Goal: Task Accomplishment & Management: Complete application form

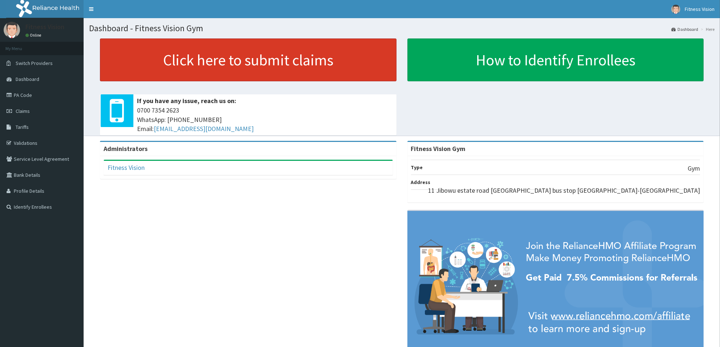
click at [279, 68] on link "Click here to submit claims" at bounding box center [248, 60] width 297 height 43
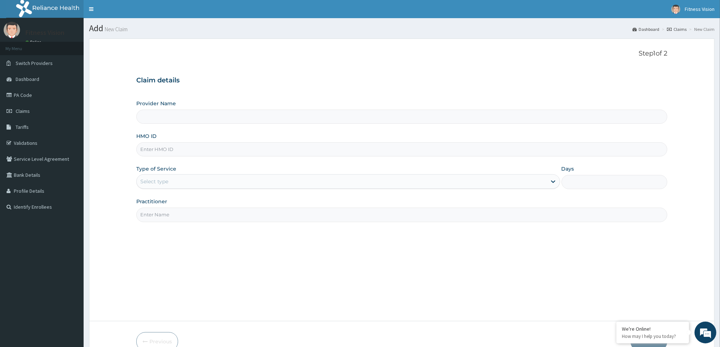
type input "Fitness Vision Gym"
type input "1"
click at [160, 149] on input "HMO ID" at bounding box center [401, 149] width 531 height 14
type input "tco/10001/c"
click at [172, 184] on div "Outpatient" at bounding box center [348, 181] width 424 height 15
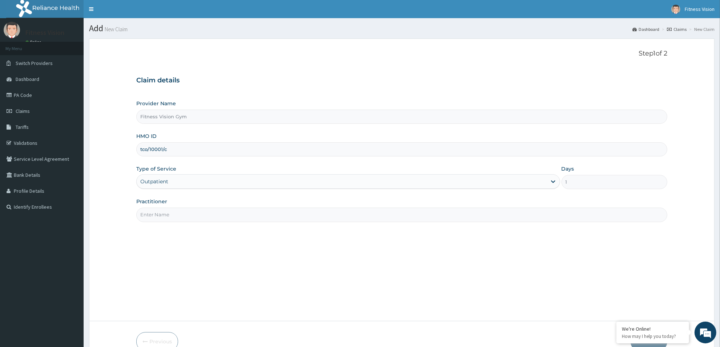
click at [166, 220] on input "Practitioner" at bounding box center [401, 215] width 531 height 14
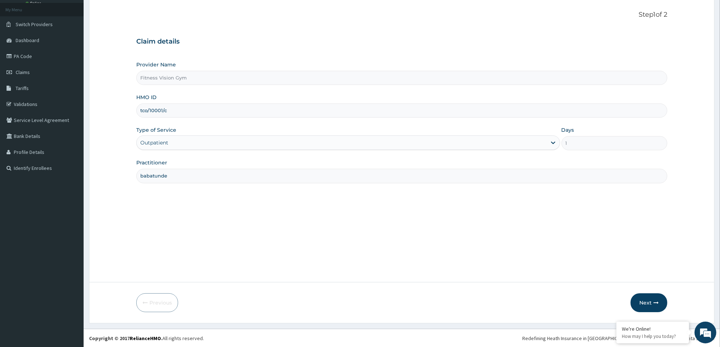
scroll to position [39, 0]
type input "babatunde"
click at [655, 306] on button "Next" at bounding box center [648, 302] width 37 height 19
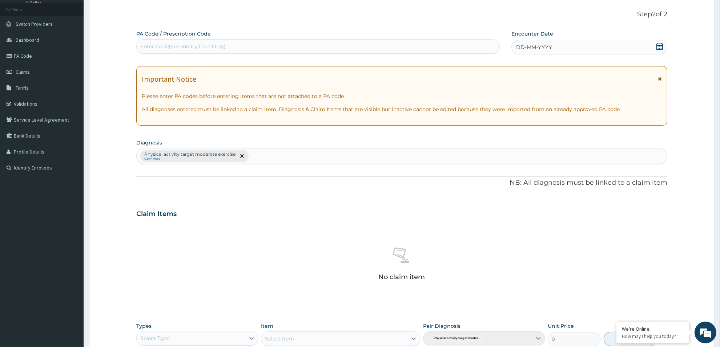
click at [202, 45] on div "Enter Code(Secondary Care Only)" at bounding box center [182, 46] width 85 height 7
type input "PA/A59C9D"
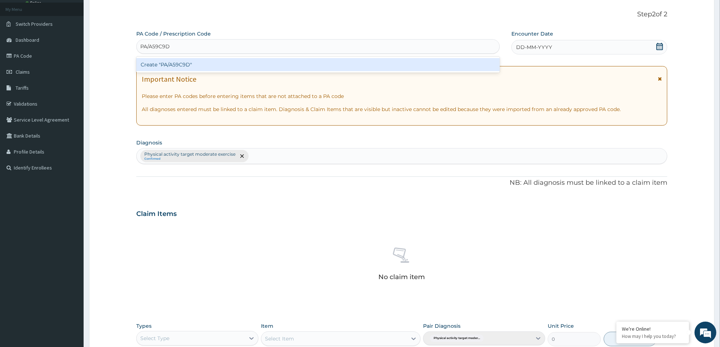
click at [184, 64] on div "Create "PA/A59C9D"" at bounding box center [317, 64] width 363 height 13
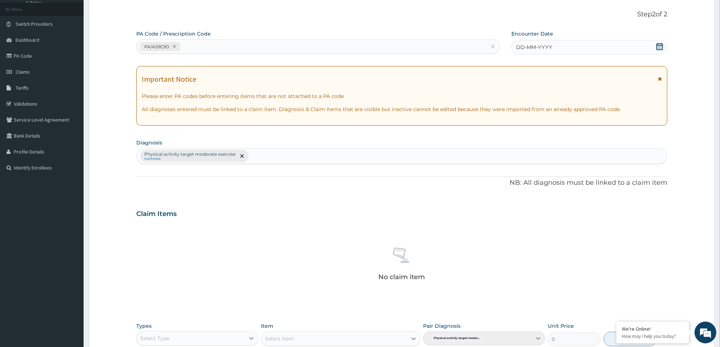
click at [658, 50] on span at bounding box center [659, 47] width 7 height 9
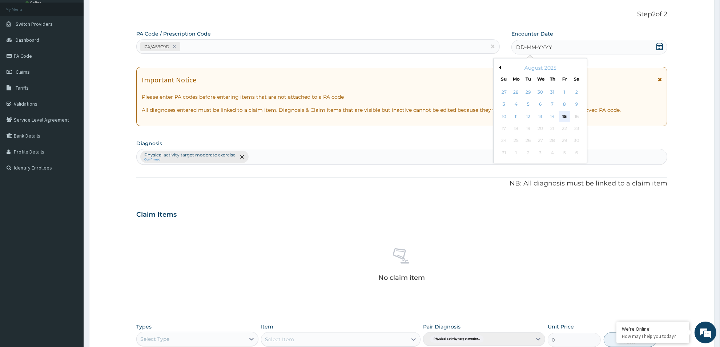
click at [563, 118] on div "15" at bounding box center [564, 116] width 11 height 11
click at [563, 118] on div "Important Notice Please enter PA codes before entering items that are not attac…" at bounding box center [401, 97] width 531 height 60
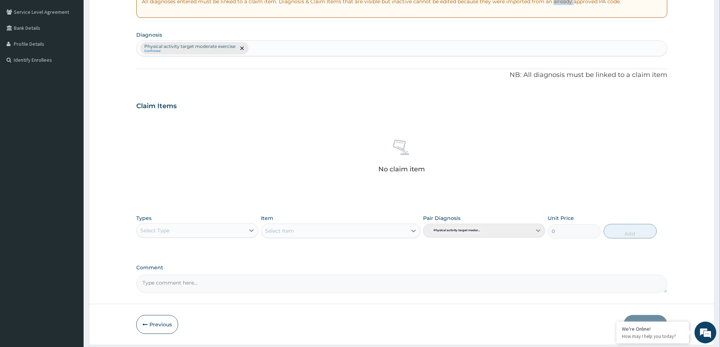
scroll to position [170, 0]
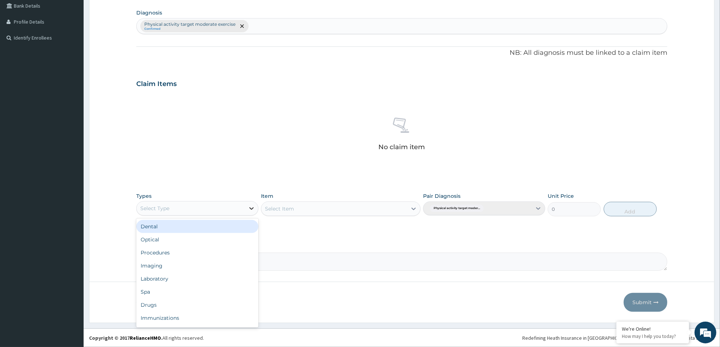
click at [251, 211] on icon at bounding box center [251, 208] width 7 height 7
type input "gym"
click at [233, 229] on div "Gym" at bounding box center [197, 226] width 122 height 13
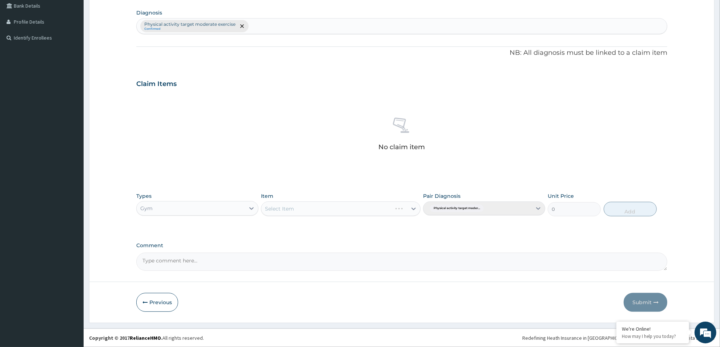
click at [336, 207] on div "Select Item" at bounding box center [340, 209] width 159 height 15
click at [413, 211] on icon at bounding box center [413, 208] width 7 height 7
click at [408, 208] on div at bounding box center [413, 208] width 13 height 13
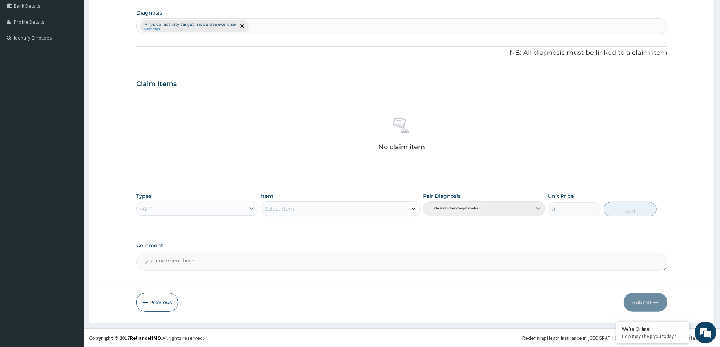
click at [408, 208] on div at bounding box center [413, 208] width 13 height 13
click at [411, 207] on icon at bounding box center [413, 208] width 7 height 7
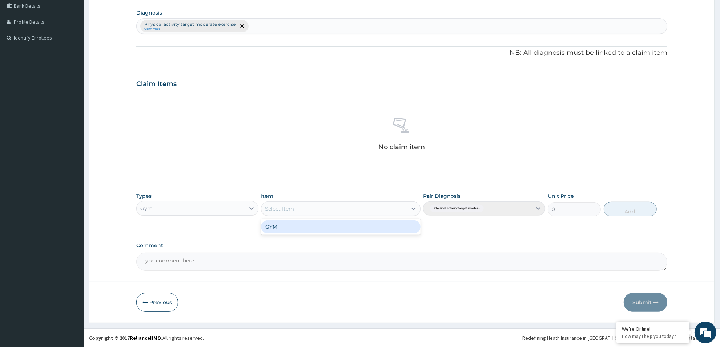
click at [402, 208] on div "Select Item" at bounding box center [333, 209] width 145 height 12
click at [402, 213] on div "Select Item" at bounding box center [333, 209] width 145 height 12
click at [399, 225] on div "GYM" at bounding box center [340, 227] width 159 height 13
click at [633, 214] on button "Add" at bounding box center [630, 209] width 53 height 15
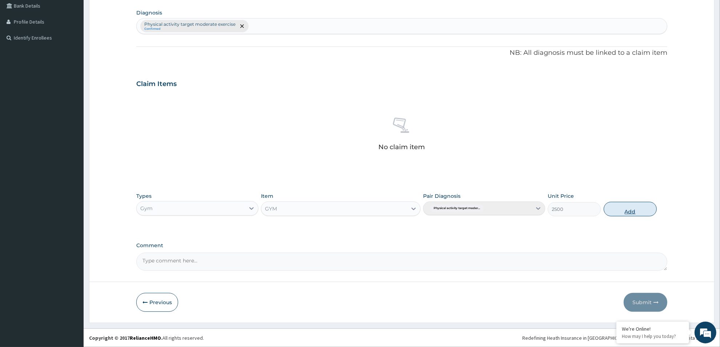
type input "0"
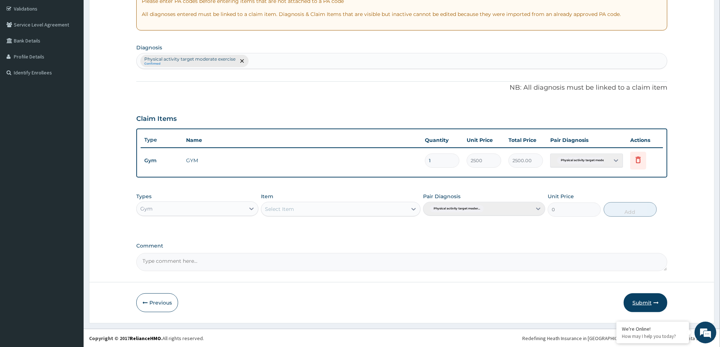
click at [634, 304] on button "Submit" at bounding box center [646, 303] width 44 height 19
click at [634, 304] on div "Step 2 of 2 PA Code / Prescription Code PA/A59C9D Encounter Date 15-08-2025 Imp…" at bounding box center [401, 113] width 625 height 419
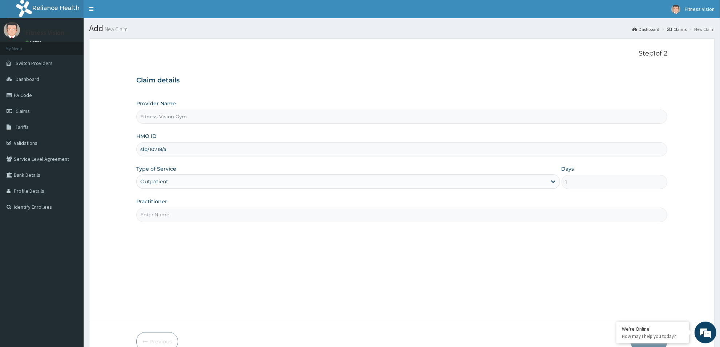
type input "slb/10718/a"
click at [178, 214] on input "Practitioner" at bounding box center [401, 215] width 531 height 14
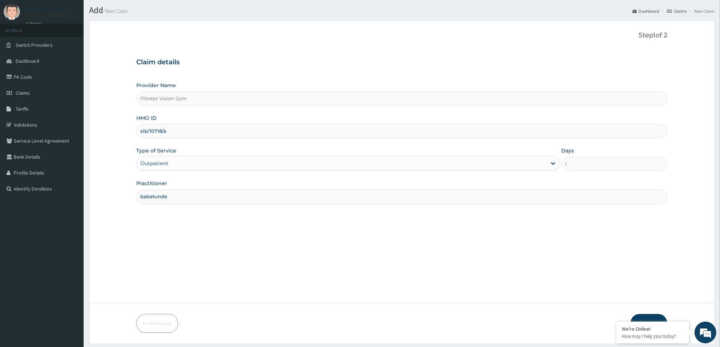
scroll to position [39, 0]
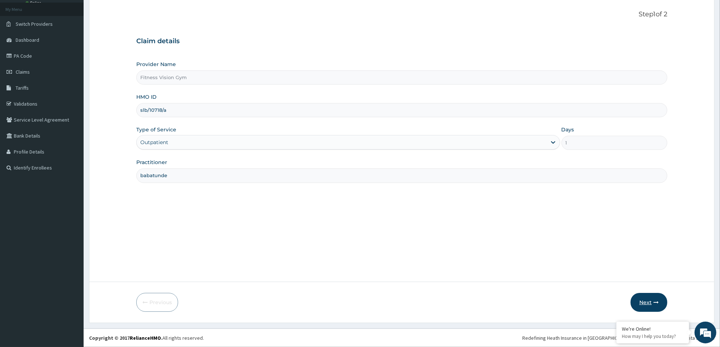
type input "babatunde"
click at [655, 301] on icon "button" at bounding box center [655, 302] width 5 height 5
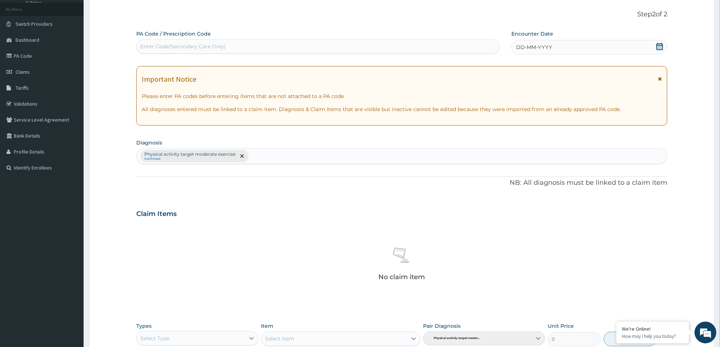
click at [209, 47] on div "Enter Code(Secondary Care Only)" at bounding box center [182, 46] width 85 height 7
type input "PA/9FF40A"
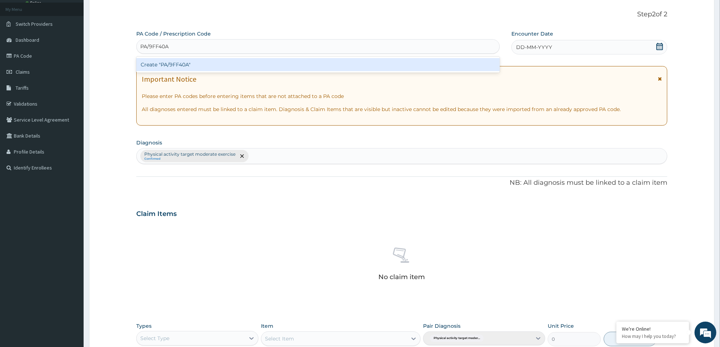
click at [186, 67] on div "Create "PA/9FF40A"" at bounding box center [317, 64] width 363 height 13
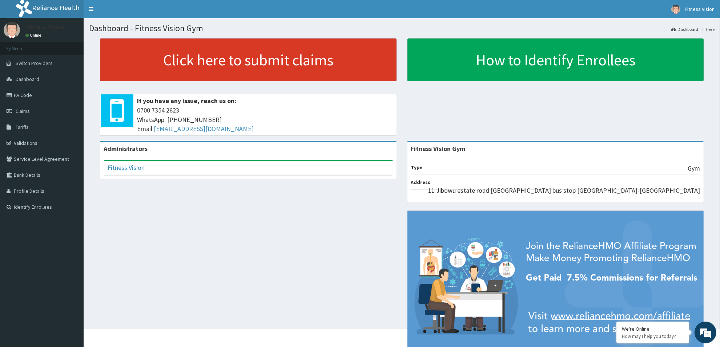
click at [211, 62] on link "Click here to submit claims" at bounding box center [248, 60] width 297 height 43
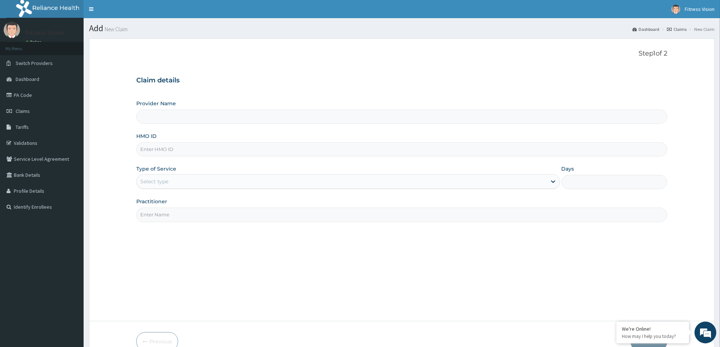
type input "Fitness Vision Gym"
type input "1"
click at [162, 149] on input "HMO ID" at bounding box center [401, 149] width 531 height 14
type input "slb/10718/a"
click at [149, 220] on input "Practitioner" at bounding box center [401, 215] width 531 height 14
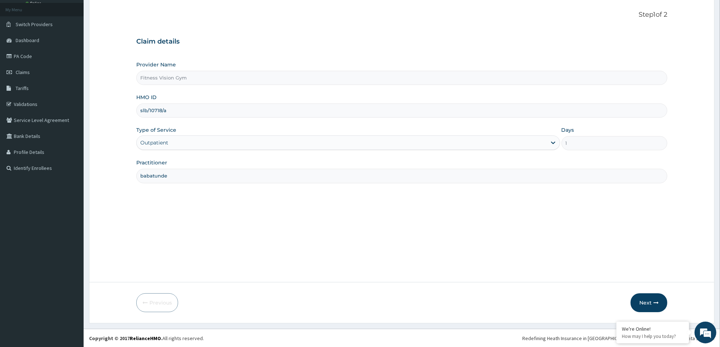
scroll to position [39, 0]
type input "babatunde"
click at [655, 307] on button "Next" at bounding box center [648, 302] width 37 height 19
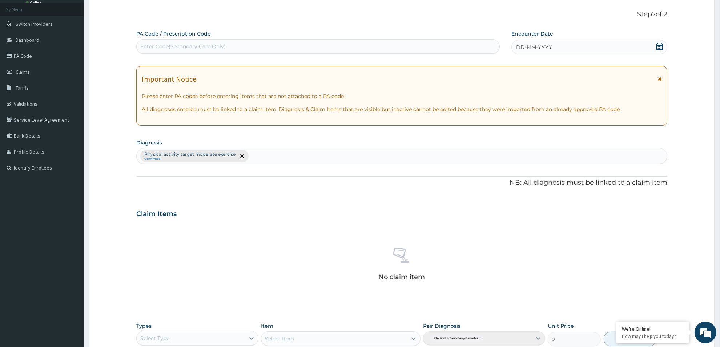
click at [194, 44] on div "Enter Code(Secondary Care Only)" at bounding box center [182, 46] width 85 height 7
type input "9"
type input "PA/9FF4OA"
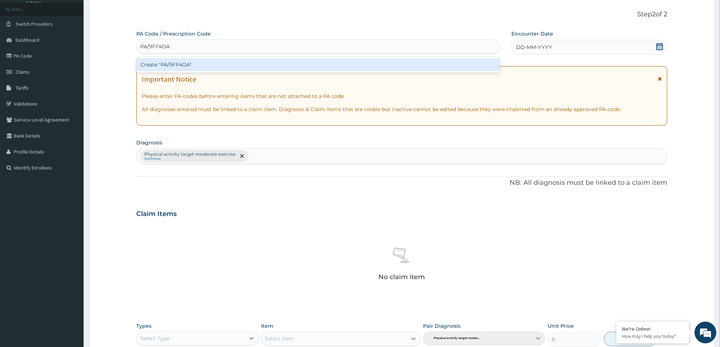
click at [186, 64] on div "Create "PA/9FF4OA"" at bounding box center [317, 64] width 363 height 13
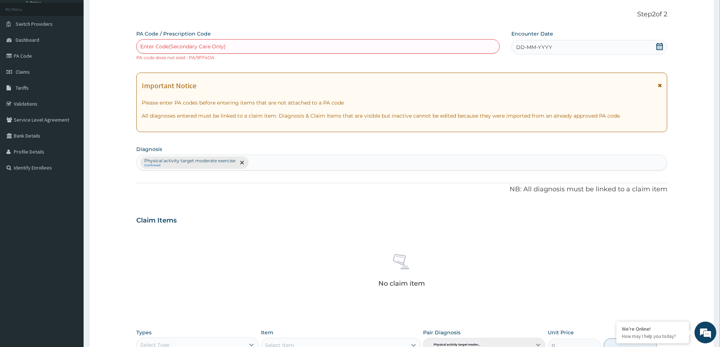
click at [195, 45] on div "Enter Code(Secondary Care Only)" at bounding box center [182, 46] width 85 height 7
type input "PA/9FF40A"
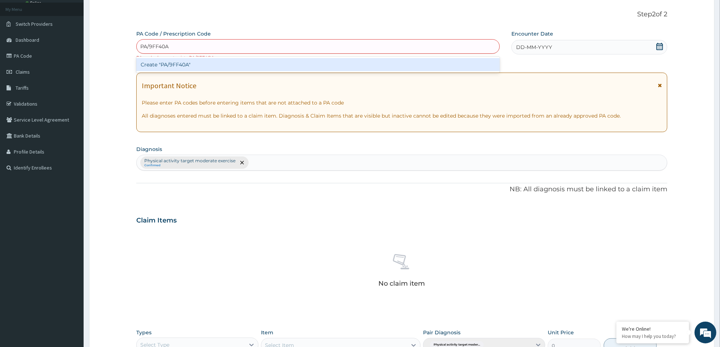
click at [190, 66] on div "Create "PA/9FF40A"" at bounding box center [317, 64] width 363 height 13
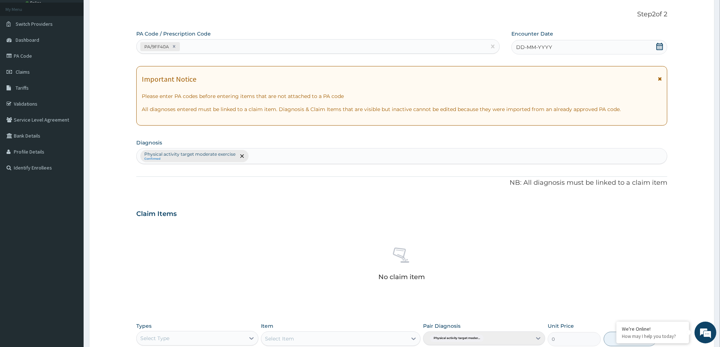
click at [657, 47] on icon at bounding box center [659, 46] width 7 height 7
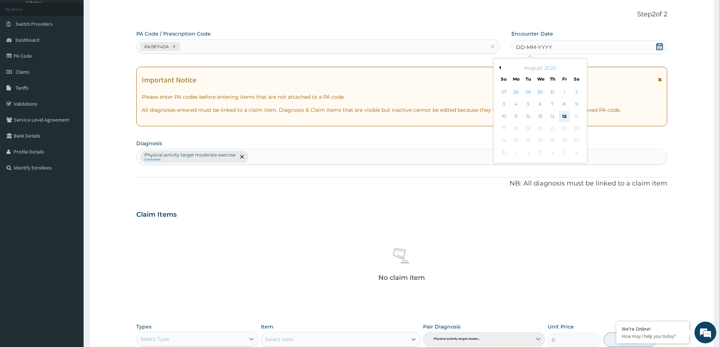
click at [563, 115] on div "15" at bounding box center [564, 116] width 11 height 11
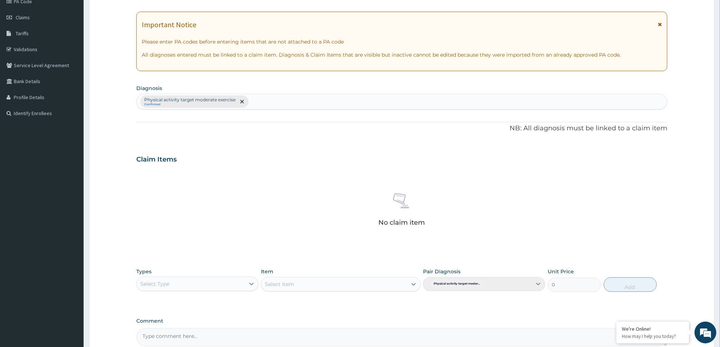
scroll to position [112, 0]
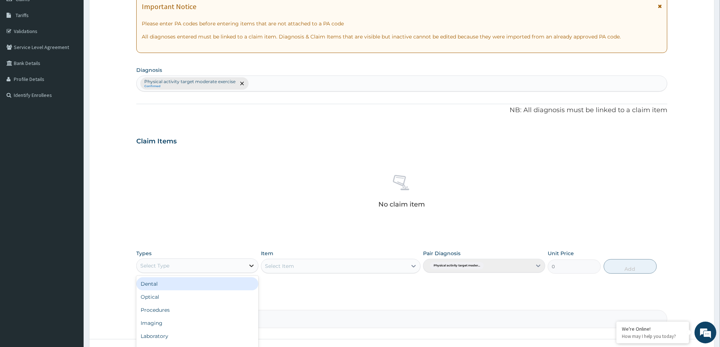
click at [250, 268] on icon at bounding box center [251, 265] width 7 height 7
type input "gym"
click at [250, 286] on div "Gym" at bounding box center [197, 284] width 122 height 13
click at [318, 265] on div "Select Item" at bounding box center [333, 267] width 145 height 12
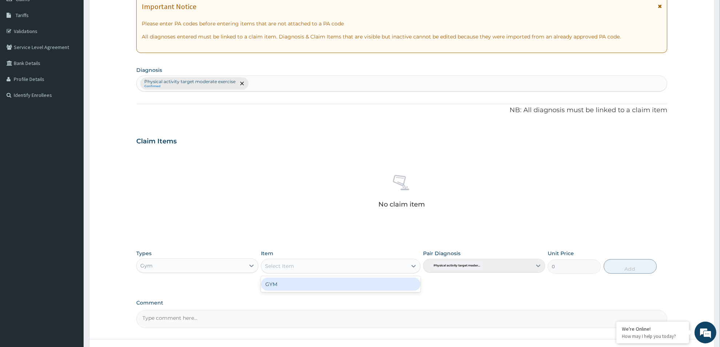
click at [322, 288] on div "GYM" at bounding box center [340, 284] width 159 height 13
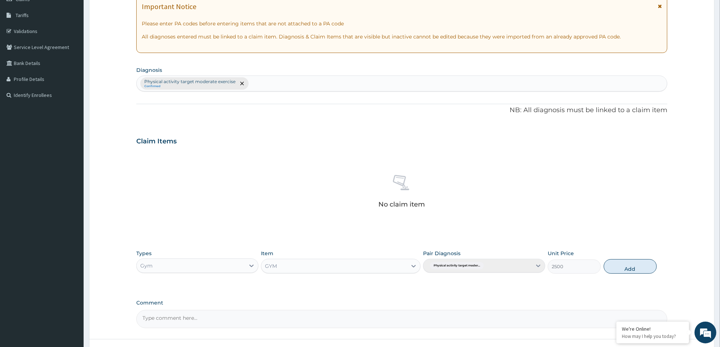
click at [638, 274] on div "Types Gym Item option GYM, selected. Select is focused ,type to refine list, pr…" at bounding box center [401, 261] width 531 height 31
click at [637, 266] on button "Add" at bounding box center [630, 266] width 53 height 15
type input "0"
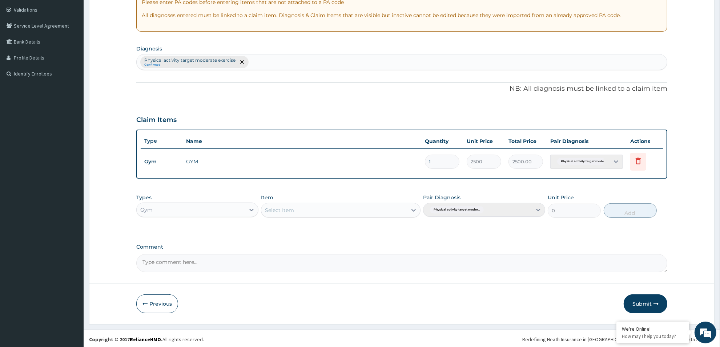
scroll to position [134, 0]
click at [642, 306] on button "Submit" at bounding box center [646, 303] width 44 height 19
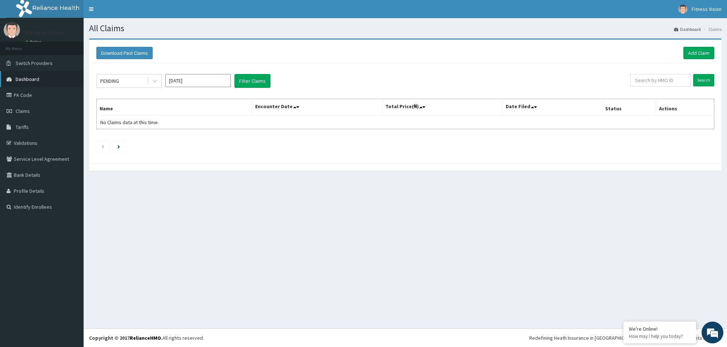
click at [32, 79] on span "Dashboard" at bounding box center [28, 79] width 24 height 7
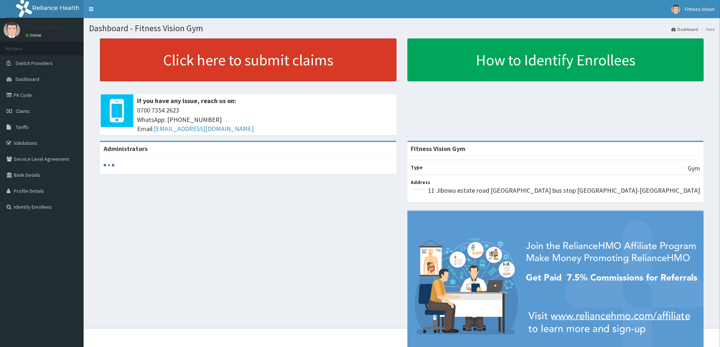
click at [142, 65] on link "Click here to submit claims" at bounding box center [248, 60] width 297 height 43
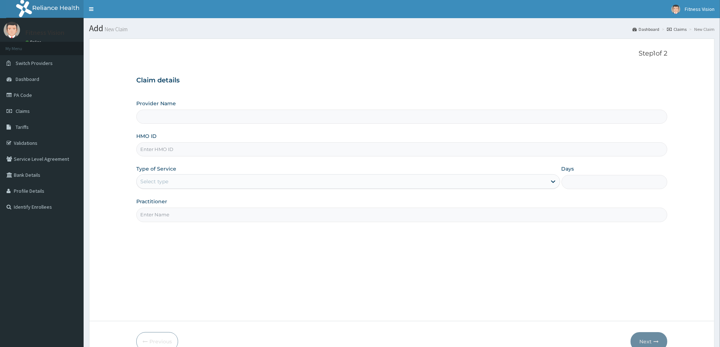
type input "Fitness Vision Gym"
type input "1"
click at [165, 148] on input "HMO ID" at bounding box center [401, 149] width 531 height 14
type input "acx/10015/a"
click at [164, 218] on input "Practitioner" at bounding box center [401, 215] width 531 height 14
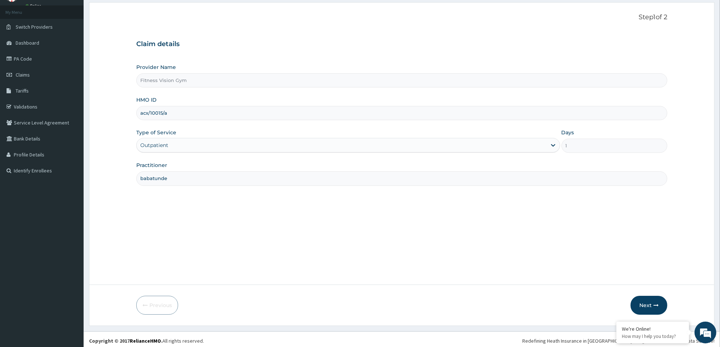
scroll to position [39, 0]
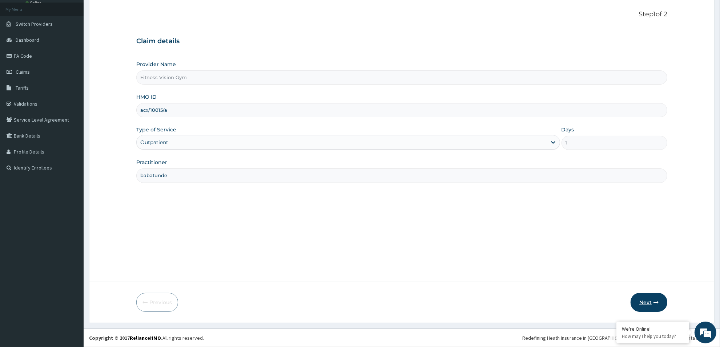
type input "babatunde"
click at [646, 301] on button "Next" at bounding box center [648, 302] width 37 height 19
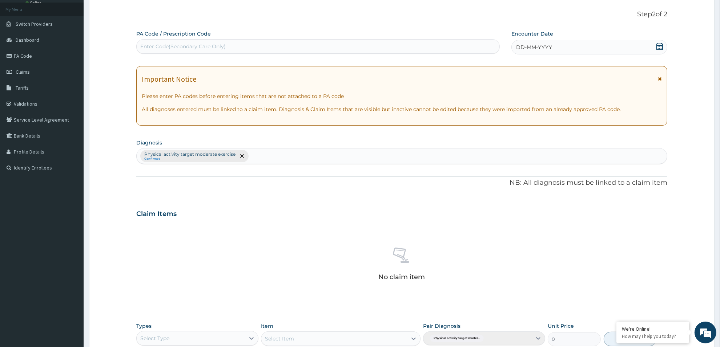
click at [218, 47] on div "Enter Code(Secondary Care Only)" at bounding box center [182, 46] width 85 height 7
type input "PA/0601AA"
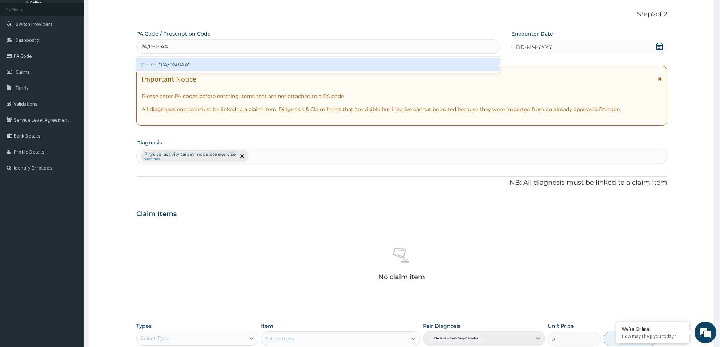
click at [171, 64] on div "Create "PA/0601AA"" at bounding box center [317, 64] width 363 height 13
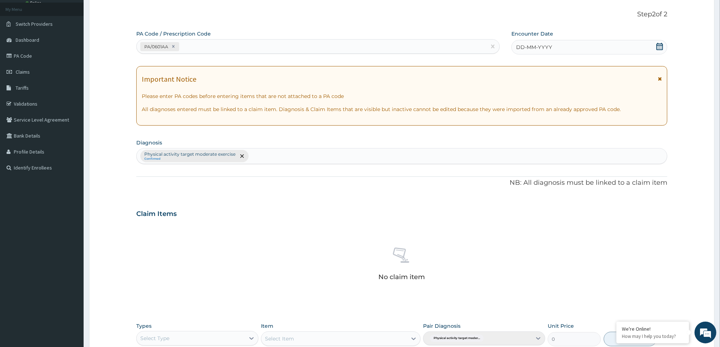
click at [658, 44] on icon at bounding box center [659, 46] width 7 height 7
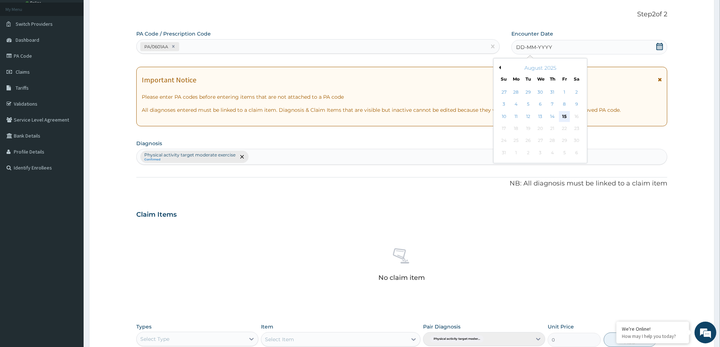
click at [565, 116] on div "15" at bounding box center [564, 116] width 11 height 11
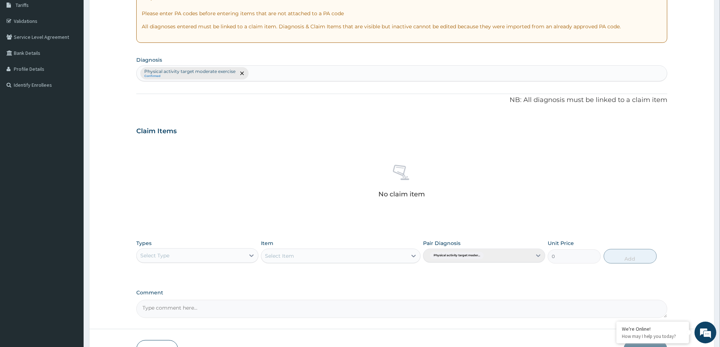
scroll to position [130, 0]
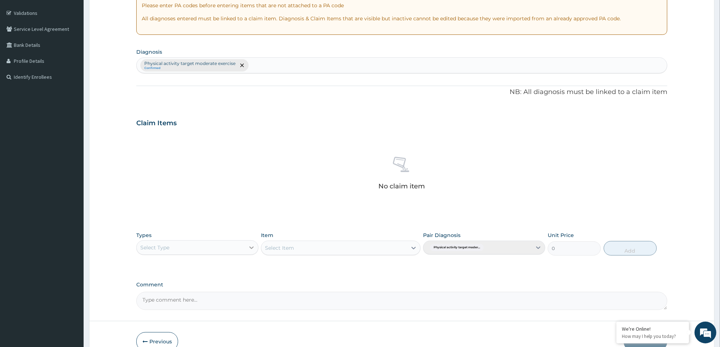
click at [251, 243] on div at bounding box center [251, 247] width 13 height 13
type input "c"
type input "gym"
click at [241, 268] on div "Gym" at bounding box center [197, 265] width 122 height 13
click at [296, 251] on div "Select Item" at bounding box center [333, 248] width 145 height 12
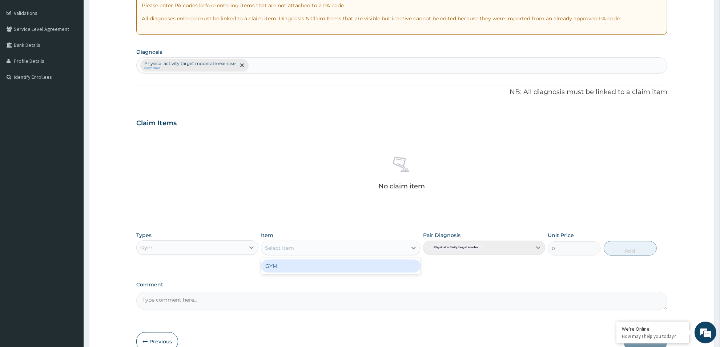
click at [294, 268] on div "GYM" at bounding box center [340, 266] width 159 height 13
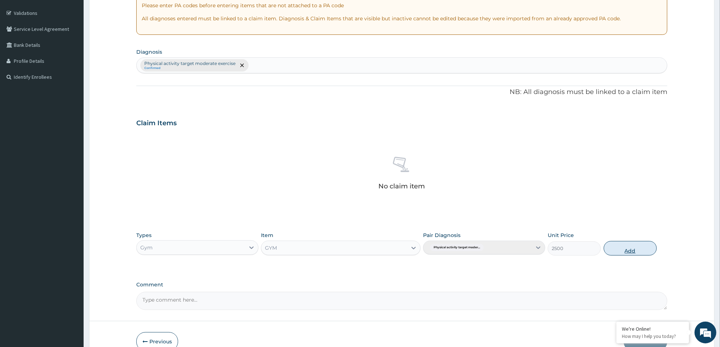
click at [626, 254] on button "Add" at bounding box center [630, 248] width 53 height 15
type input "0"
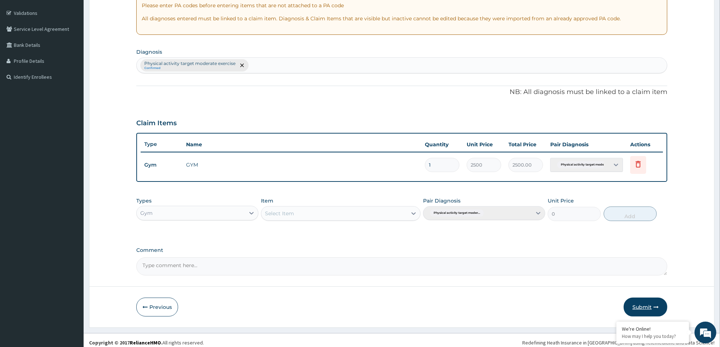
click at [642, 306] on button "Submit" at bounding box center [646, 307] width 44 height 19
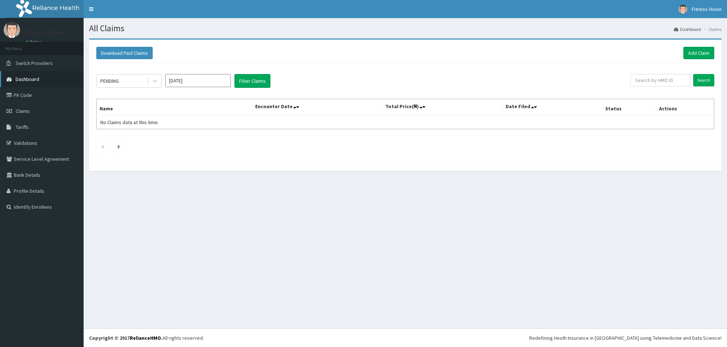
click at [53, 80] on link "Dashboard" at bounding box center [42, 79] width 84 height 16
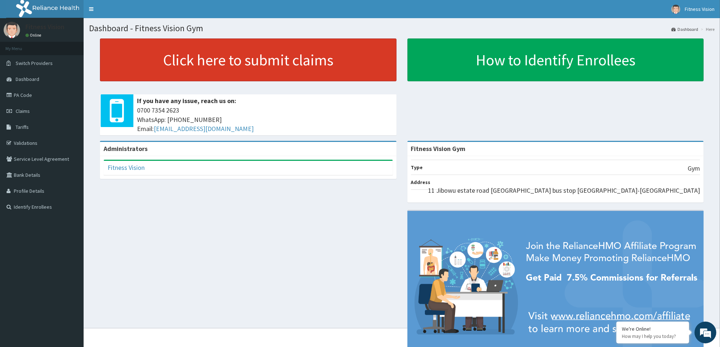
click at [157, 51] on link "Click here to submit claims" at bounding box center [248, 60] width 297 height 43
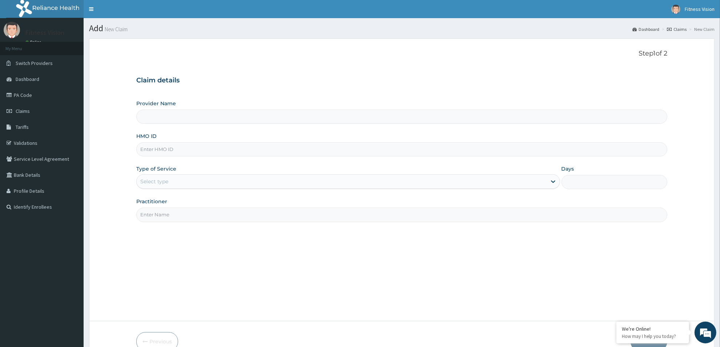
type input "Fitness Vision Gym"
type input "1"
click at [164, 152] on input "HMO ID" at bounding box center [401, 149] width 531 height 14
type input "p"
type input "apq/10001/b"
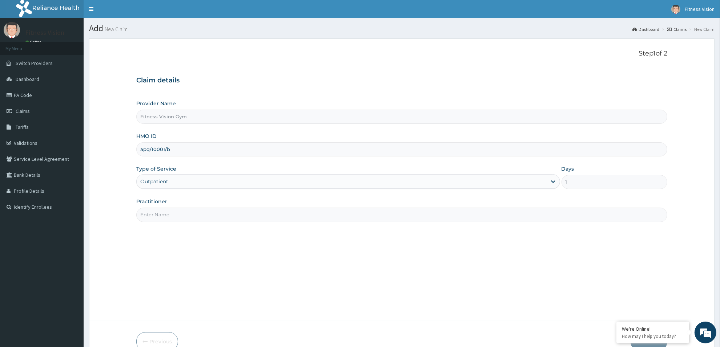
click at [188, 217] on input "Practitioner" at bounding box center [401, 215] width 531 height 14
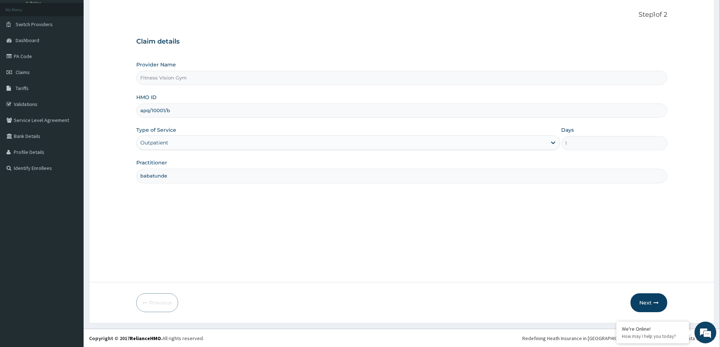
scroll to position [39, 0]
type input "babatunde"
click at [655, 303] on icon "button" at bounding box center [655, 302] width 5 height 5
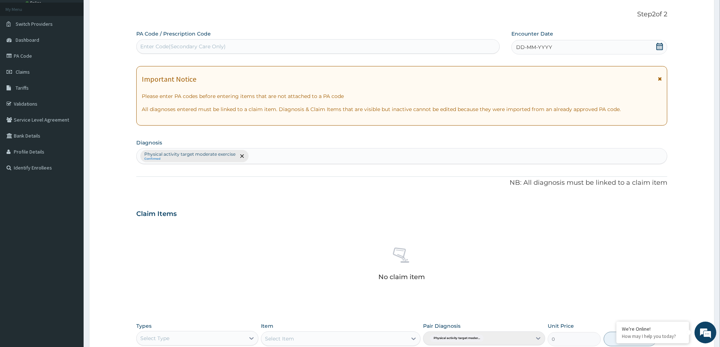
click at [159, 46] on div "Enter Code(Secondary Care Only)" at bounding box center [182, 46] width 85 height 7
type input "A"
type input "PA/5D5E90"
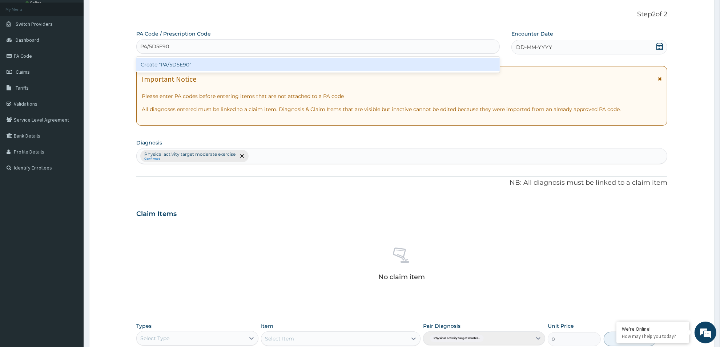
click at [189, 64] on div "Create "PA/5D5E90"" at bounding box center [317, 64] width 363 height 13
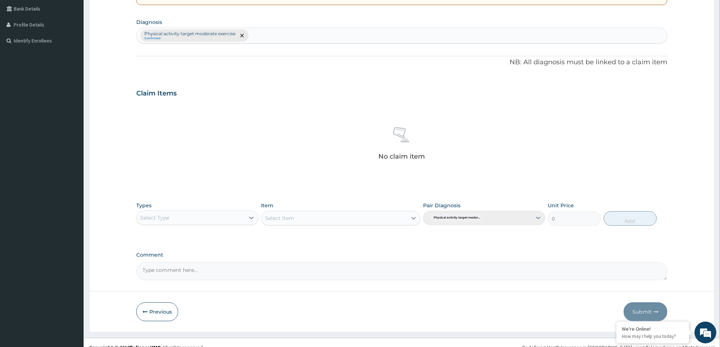
scroll to position [177, 0]
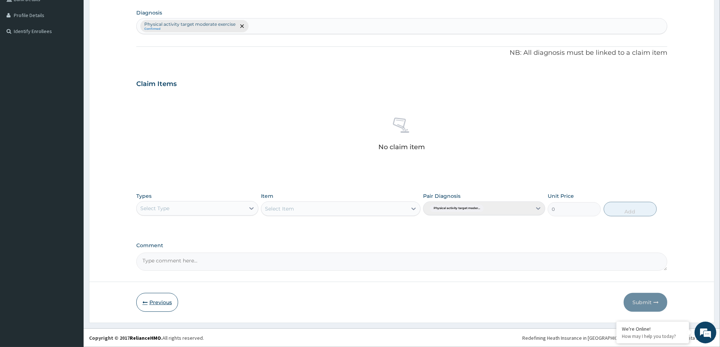
click at [147, 305] on button "Previous" at bounding box center [157, 302] width 42 height 19
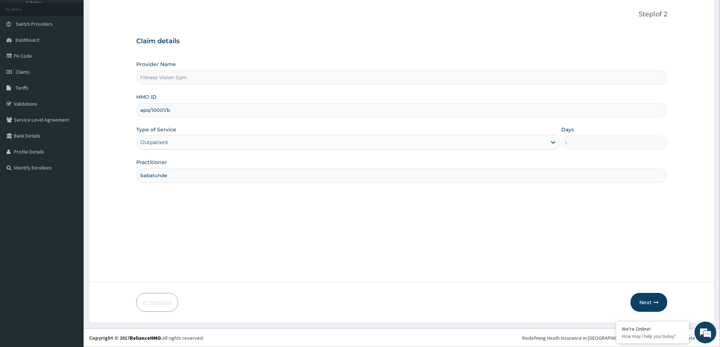
scroll to position [39, 0]
click at [163, 109] on input "apq/10001/b" at bounding box center [401, 110] width 531 height 14
click at [177, 110] on input "apq/10001/b" at bounding box center [401, 110] width 531 height 14
type input "apq/10004/b"
click at [655, 303] on icon "button" at bounding box center [655, 302] width 5 height 5
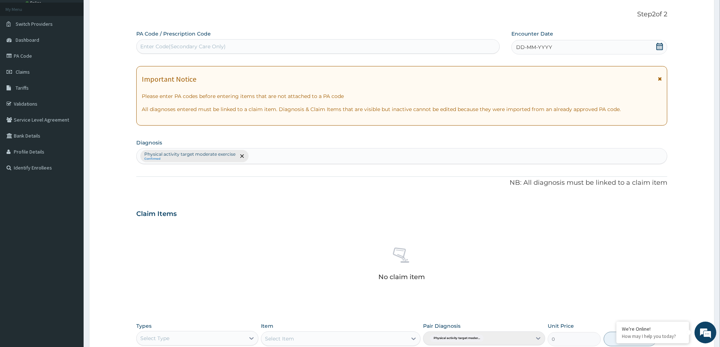
click at [202, 45] on div "Enter Code(Secondary Care Only)" at bounding box center [182, 46] width 85 height 7
type input "PA/5D5E90"
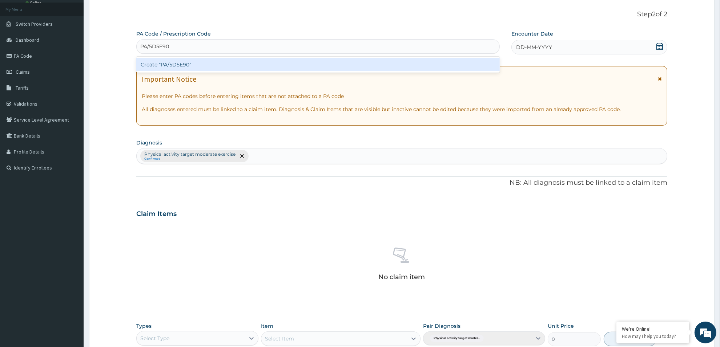
click at [181, 59] on div "Create "PA/5D5E90"" at bounding box center [317, 64] width 363 height 13
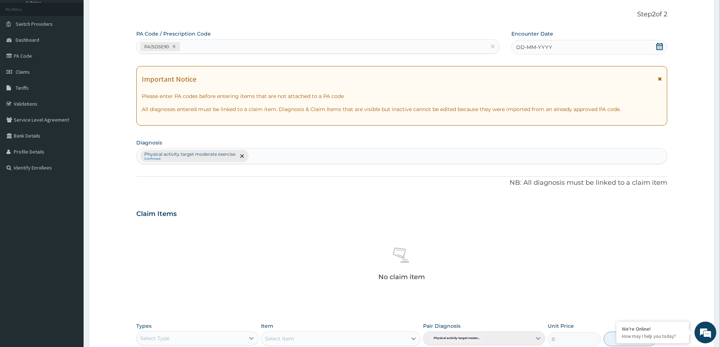
click at [661, 44] on icon at bounding box center [659, 46] width 7 height 7
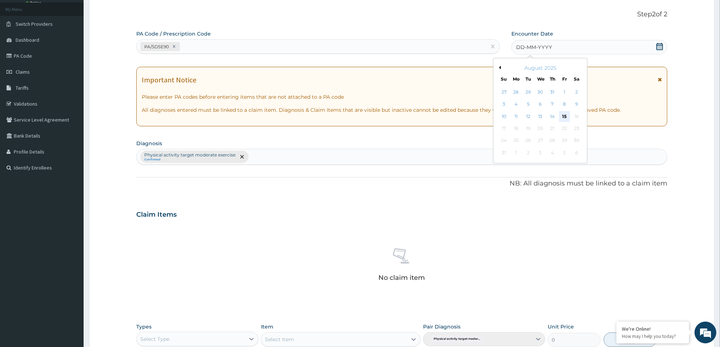
click at [560, 116] on div "15" at bounding box center [564, 116] width 11 height 11
click at [560, 115] on div "Important Notice Please enter PA codes before entering items that are not attac…" at bounding box center [401, 97] width 531 height 60
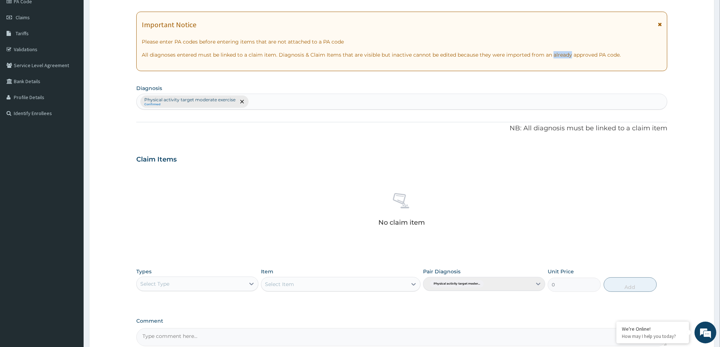
scroll to position [170, 0]
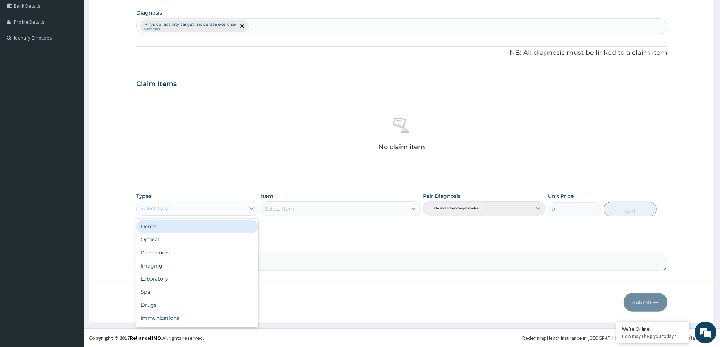
click at [241, 208] on div "Select Type" at bounding box center [191, 209] width 108 height 12
type input "gym"
click at [190, 231] on div "Gym" at bounding box center [197, 226] width 122 height 13
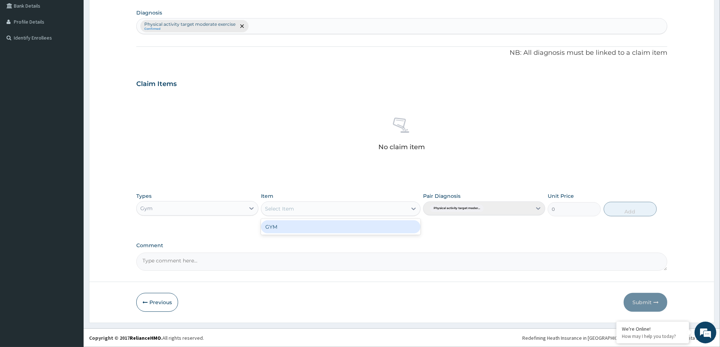
click at [314, 210] on div "Select Item" at bounding box center [333, 209] width 145 height 12
click at [315, 226] on div "GYM" at bounding box center [340, 227] width 159 height 13
click at [633, 211] on button "Add" at bounding box center [630, 209] width 53 height 15
type input "0"
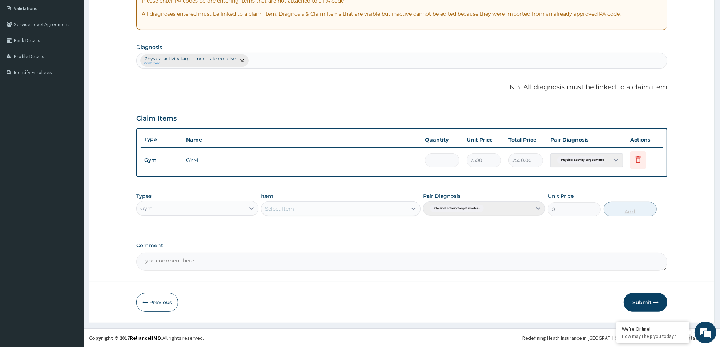
scroll to position [134, 0]
click at [642, 305] on button "Submit" at bounding box center [646, 303] width 44 height 19
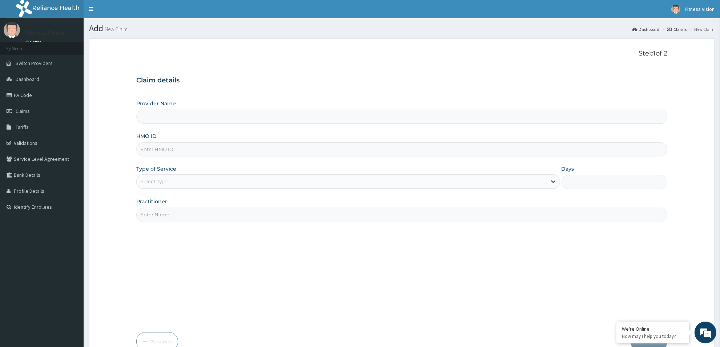
type input "Fitness Vision Gym"
type input "1"
click at [156, 151] on input "HMO ID" at bounding box center [401, 149] width 531 height 14
type input "pdl/10002/a"
click at [157, 219] on input "Practitioner" at bounding box center [401, 215] width 531 height 14
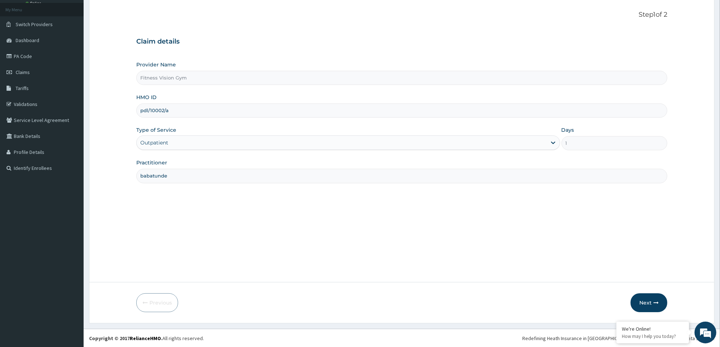
scroll to position [39, 0]
type input "babatunde"
click at [645, 301] on button "Next" at bounding box center [648, 302] width 37 height 19
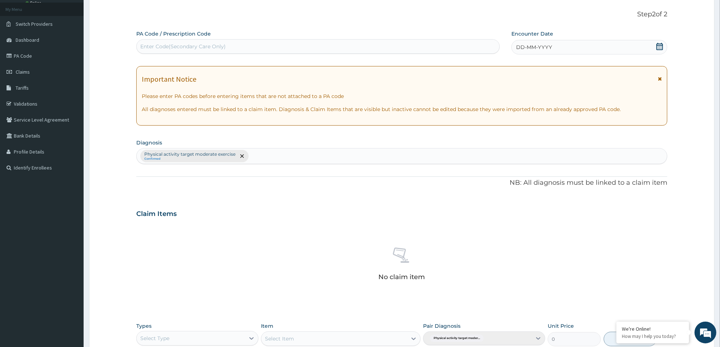
click at [200, 39] on div "Enter Code(Secondary Care Only)" at bounding box center [317, 46] width 363 height 15
type input "PA/47A218"
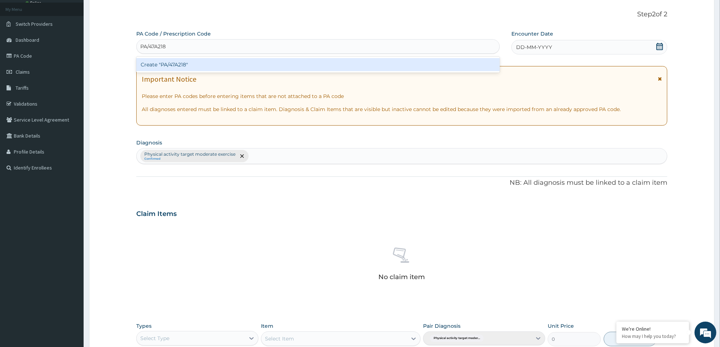
click at [170, 65] on div "Create "PA/47A218"" at bounding box center [317, 64] width 363 height 13
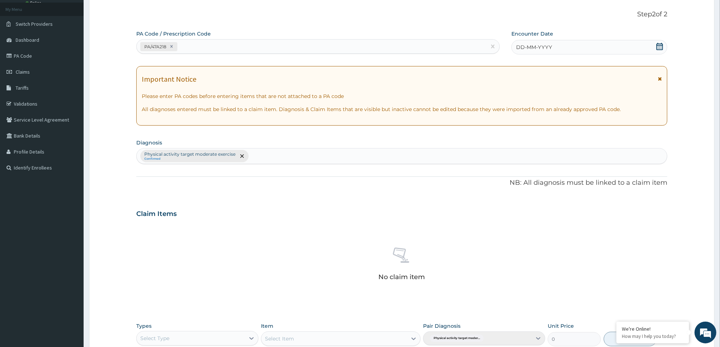
click at [659, 47] on icon at bounding box center [659, 46] width 7 height 7
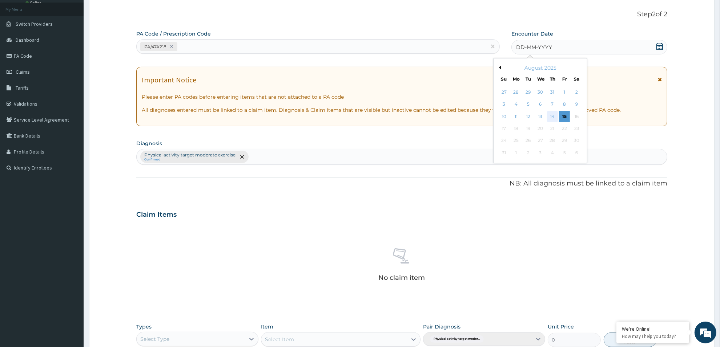
click at [551, 114] on div "14" at bounding box center [552, 116] width 11 height 11
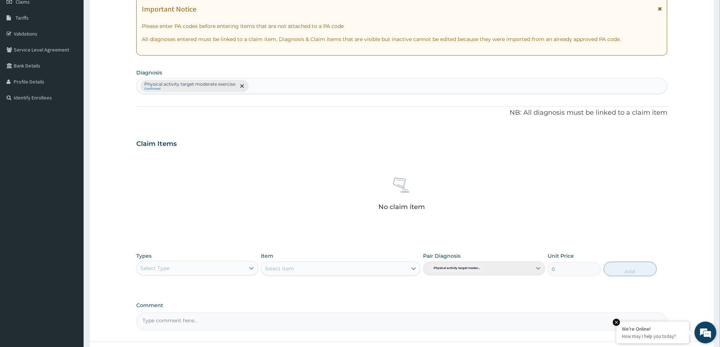
scroll to position [112, 0]
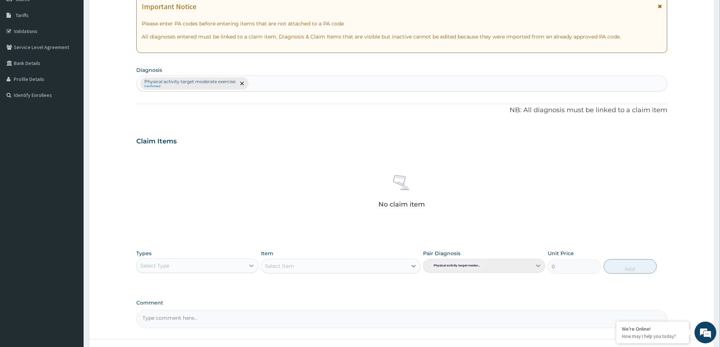
click at [248, 264] on icon at bounding box center [251, 265] width 7 height 7
type input "gym"
click at [213, 286] on div "Gym" at bounding box center [197, 284] width 122 height 13
click at [413, 266] on icon at bounding box center [413, 266] width 7 height 7
click at [397, 283] on div "GYM" at bounding box center [340, 284] width 159 height 13
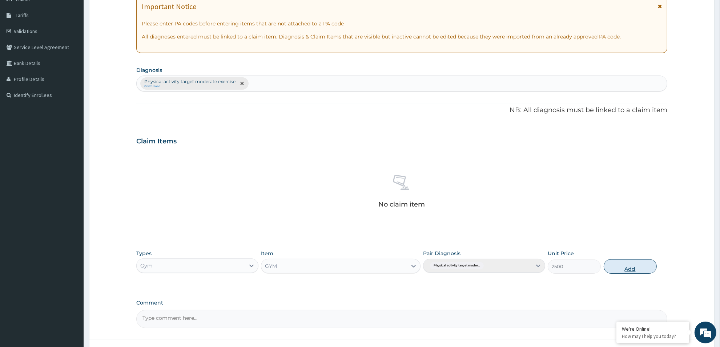
click at [619, 266] on button "Add" at bounding box center [630, 266] width 53 height 15
type input "0"
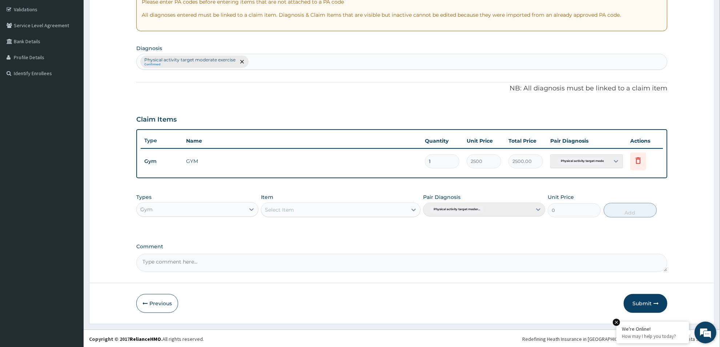
scroll to position [134, 0]
click at [635, 302] on button "Submit" at bounding box center [646, 303] width 44 height 19
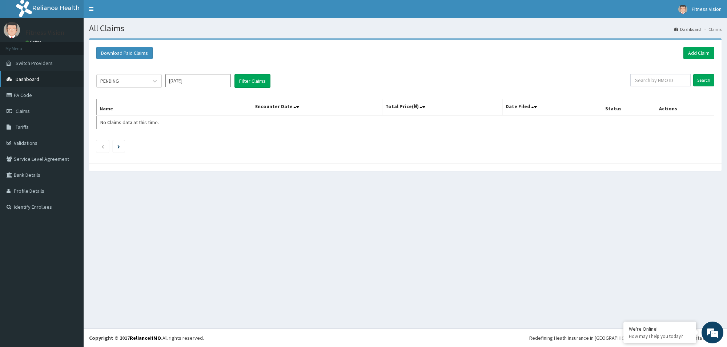
click at [33, 84] on link "Dashboard" at bounding box center [42, 79] width 84 height 16
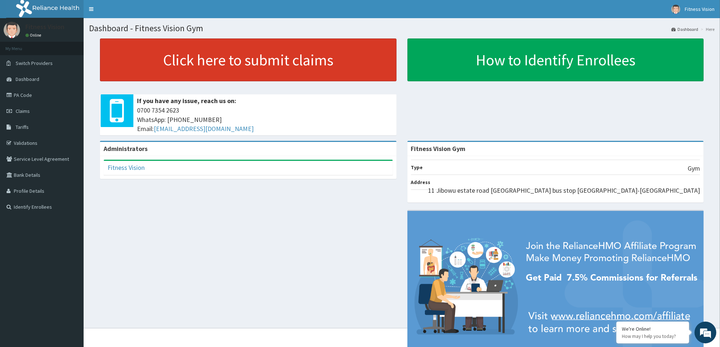
click at [146, 53] on link "Click here to submit claims" at bounding box center [248, 60] width 297 height 43
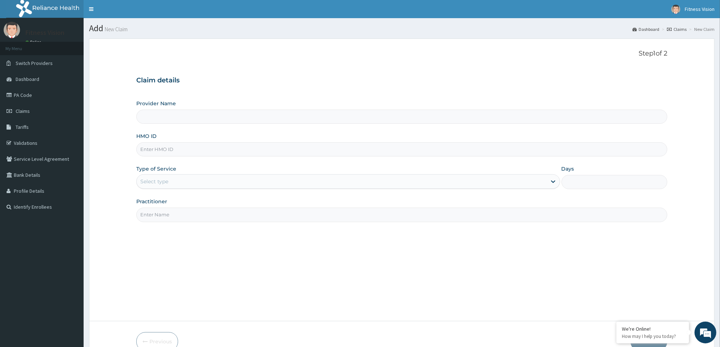
type input "Fitness Vision Gym"
type input "1"
click at [162, 152] on input "HMO ID" at bounding box center [401, 149] width 531 height 14
type input "slh/10285/a"
click at [185, 219] on input "Practitioner" at bounding box center [401, 215] width 531 height 14
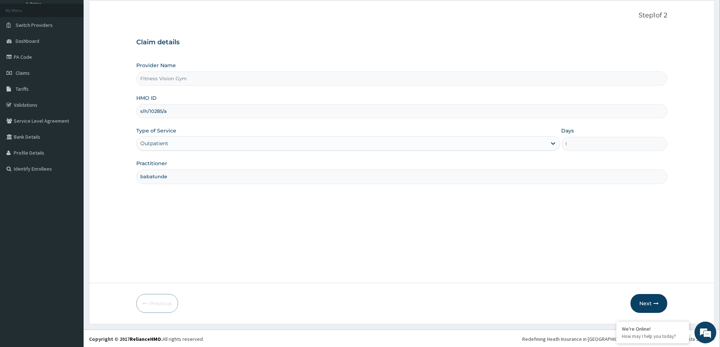
scroll to position [39, 0]
type input "babatunde"
click at [646, 305] on button "Next" at bounding box center [648, 302] width 37 height 19
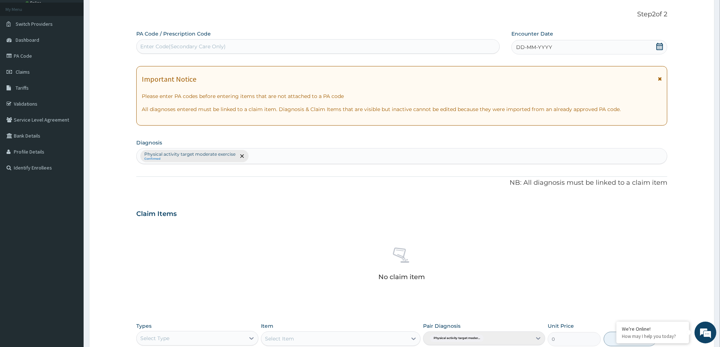
click at [243, 44] on div "Enter Code(Secondary Care Only)" at bounding box center [318, 47] width 363 height 12
type input "PA/C776FA"
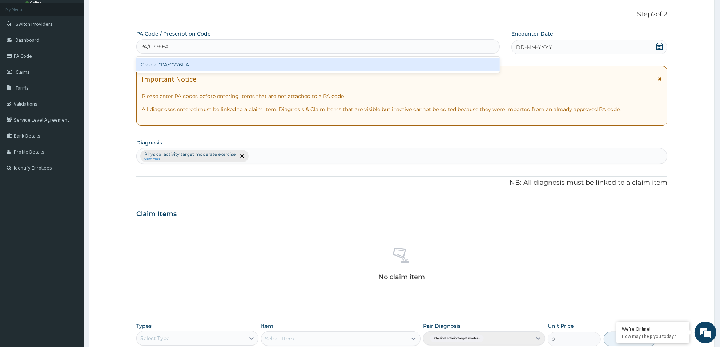
click at [188, 64] on div "Create "PA/C776FA"" at bounding box center [317, 64] width 363 height 13
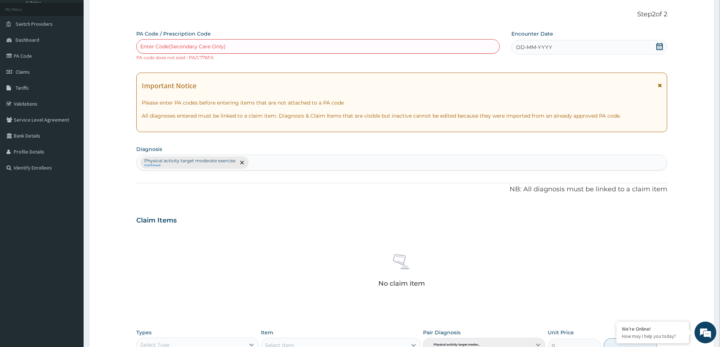
click at [200, 39] on div "Enter Code(Secondary Care Only)" at bounding box center [317, 46] width 363 height 15
type input "PA/C776FA"
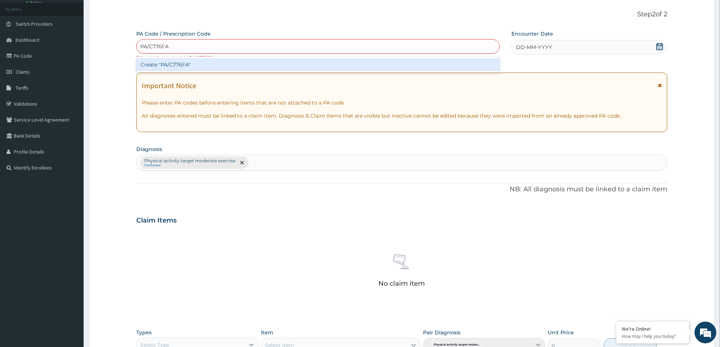
click at [178, 68] on div "Create "PA/C776FA"" at bounding box center [317, 64] width 363 height 13
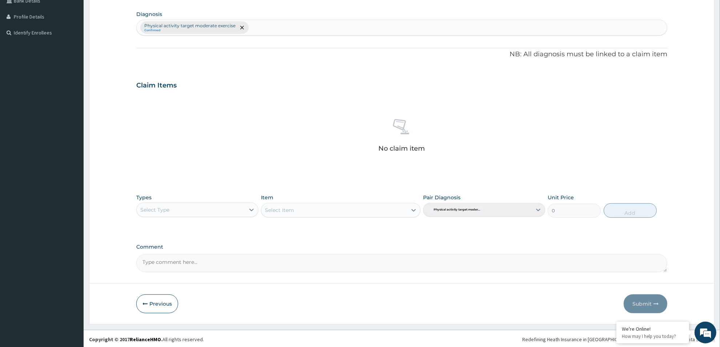
scroll to position [177, 0]
click at [146, 303] on icon "button" at bounding box center [144, 302] width 5 height 5
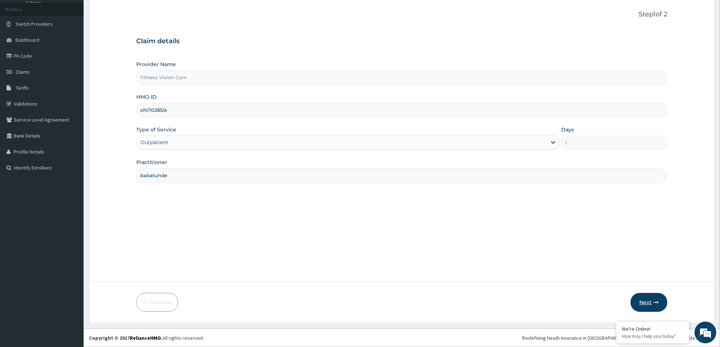
click at [650, 307] on button "Next" at bounding box center [648, 302] width 37 height 19
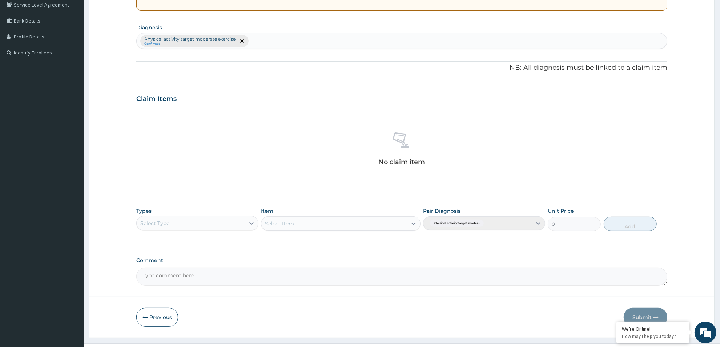
scroll to position [170, 0]
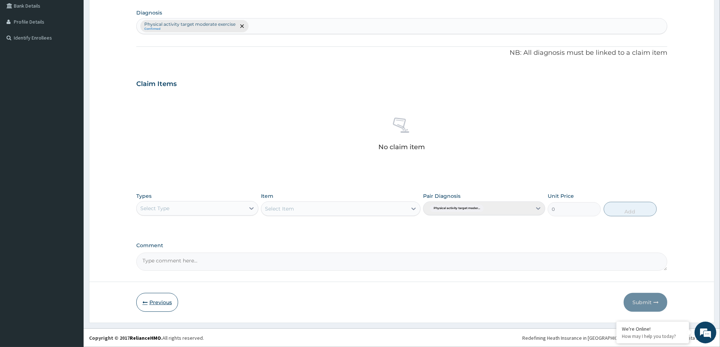
click at [151, 311] on button "Previous" at bounding box center [157, 302] width 42 height 19
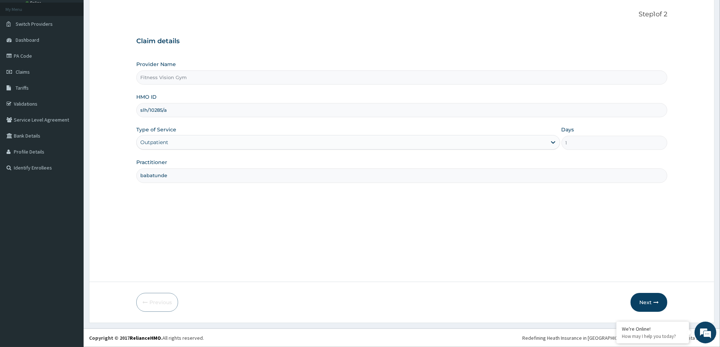
click at [174, 106] on input "slh/10285/a" at bounding box center [401, 110] width 531 height 14
click at [175, 108] on input "slh/10285/a" at bounding box center [401, 110] width 531 height 14
type input "s"
type input "ufe/10004/b"
click at [637, 305] on button "Next" at bounding box center [648, 302] width 37 height 19
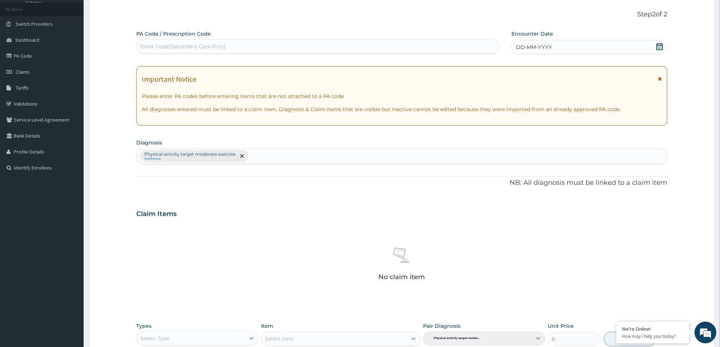
click at [220, 43] on div "Enter Code(Secondary Care Only)" at bounding box center [182, 46] width 85 height 7
type input "`p"
click at [249, 43] on div "Enter Code(Secondary Care Only)" at bounding box center [318, 47] width 363 height 12
type input "PA/25BB69"
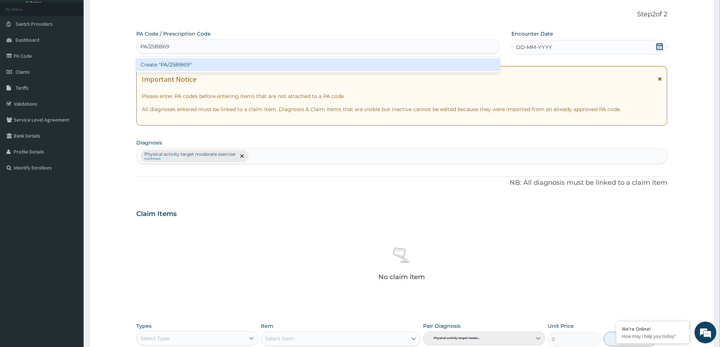
click at [233, 66] on div "Create "PA/25BB69"" at bounding box center [317, 64] width 363 height 13
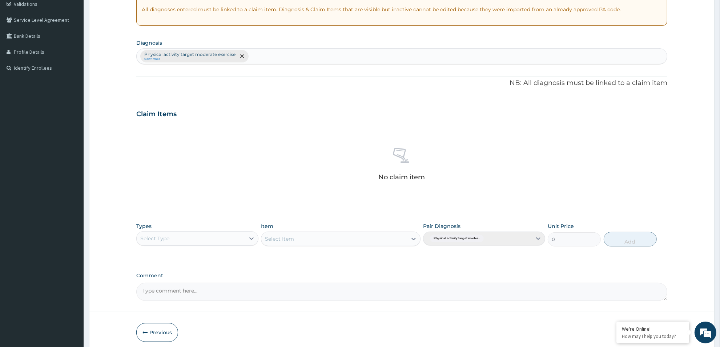
scroll to position [170, 0]
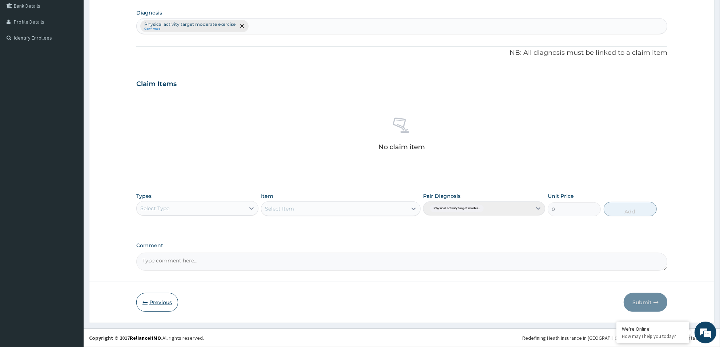
click at [146, 304] on icon "button" at bounding box center [144, 302] width 5 height 5
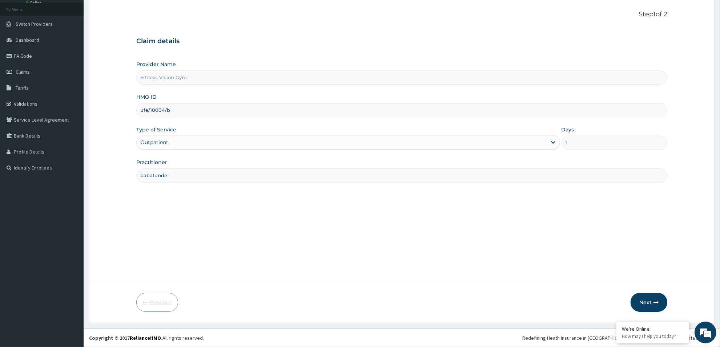
scroll to position [39, 0]
click at [184, 112] on input "ufe/10004/b" at bounding box center [401, 110] width 531 height 14
type input "u"
type input "lti/10381/a"
click at [645, 308] on button "Next" at bounding box center [648, 302] width 37 height 19
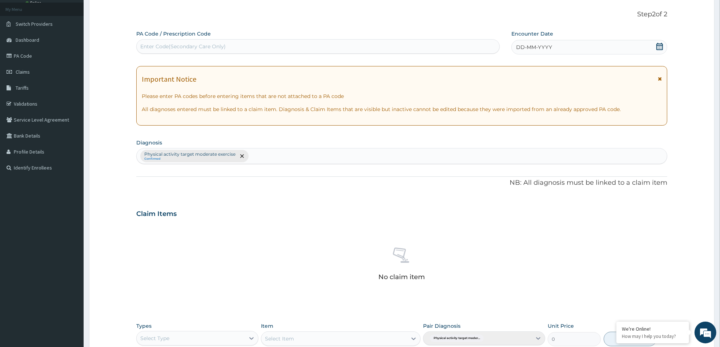
click at [278, 39] on div "PA Code / Prescription Code Enter Code(Secondary Care Only)" at bounding box center [317, 42] width 363 height 24
click at [277, 39] on div "Enter Code(Secondary Care Only)" at bounding box center [317, 46] width 363 height 15
click at [278, 40] on div "Enter Code(Secondary Care Only)" at bounding box center [317, 46] width 363 height 15
type input "PA/FDE84A"
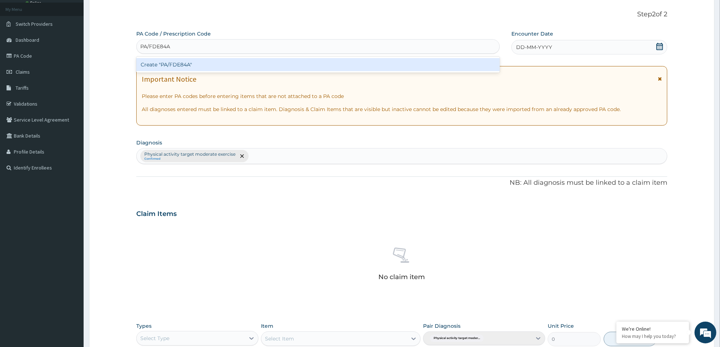
click at [253, 67] on div "Create "PA/FDE84A"" at bounding box center [317, 64] width 363 height 13
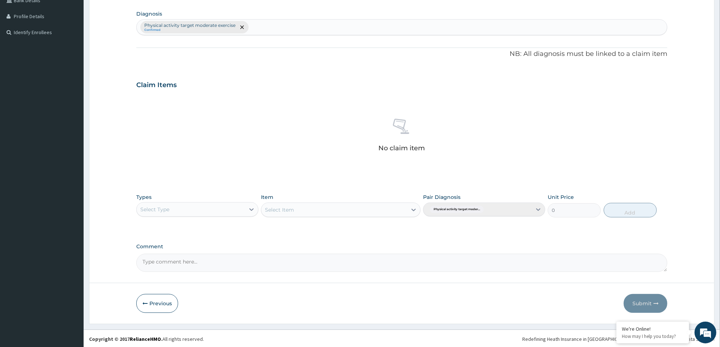
scroll to position [177, 0]
click at [141, 304] on button "Previous" at bounding box center [157, 302] width 42 height 19
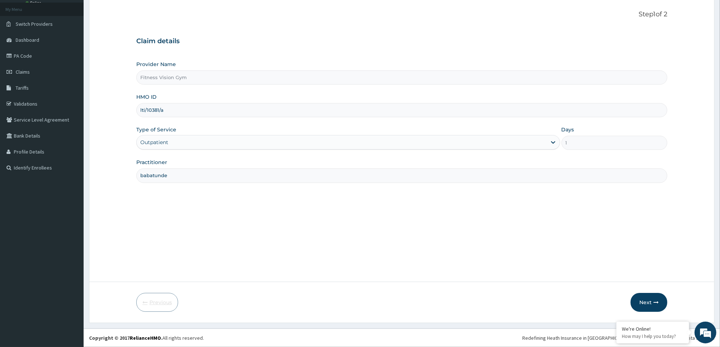
scroll to position [39, 0]
click at [170, 107] on input "lti/10381/a" at bounding box center [401, 110] width 531 height 14
type input "lti/10318/a"
click at [645, 307] on button "Next" at bounding box center [648, 302] width 37 height 19
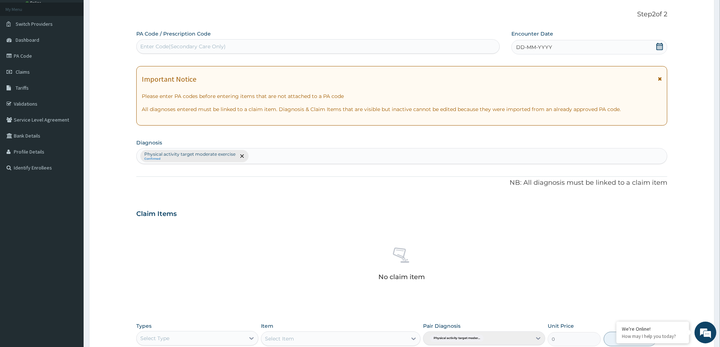
click at [243, 48] on div "Enter Code(Secondary Care Only)" at bounding box center [318, 47] width 363 height 12
click at [243, 44] on div "Enter Code(Secondary Care Only)" at bounding box center [318, 47] width 363 height 12
type input "PA/FDE84A"
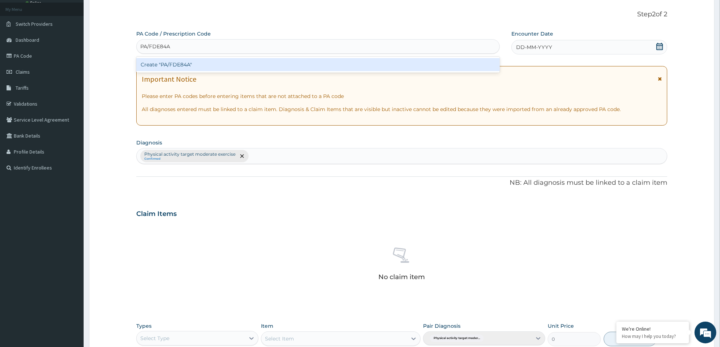
click at [167, 64] on div "Create "PA/FDE84A"" at bounding box center [317, 64] width 363 height 13
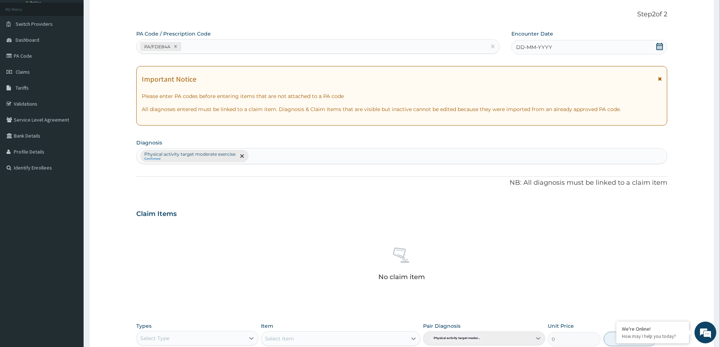
click at [660, 48] on icon at bounding box center [659, 46] width 7 height 7
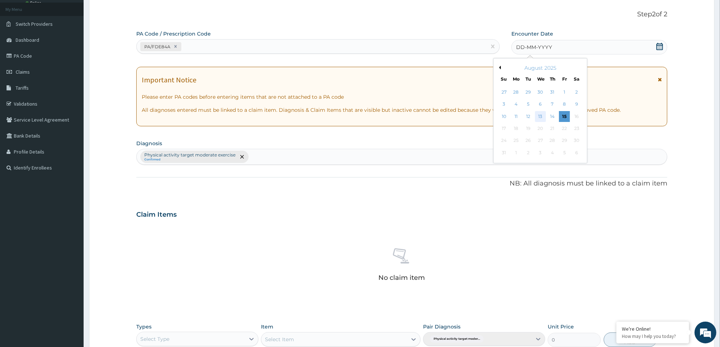
click at [541, 118] on div "13" at bounding box center [540, 116] width 11 height 11
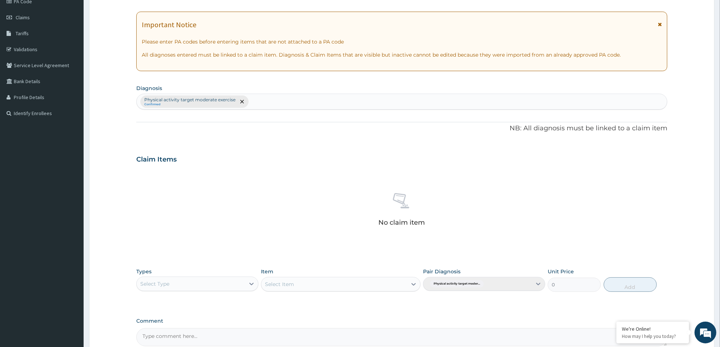
scroll to position [112, 0]
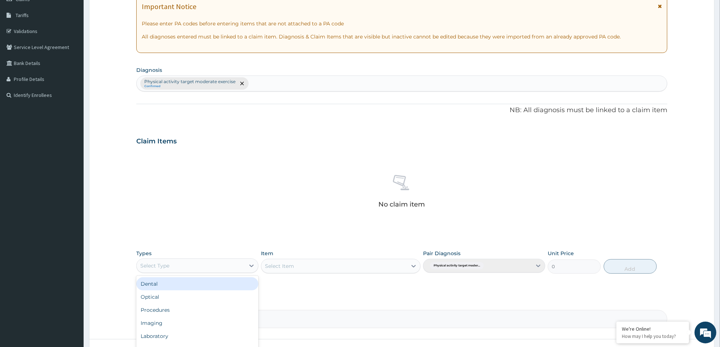
click at [200, 271] on div "Select Type" at bounding box center [191, 266] width 108 height 12
type input "gym"
click at [195, 288] on div "Gym" at bounding box center [197, 284] width 122 height 13
click at [363, 271] on div "Select Item" at bounding box center [333, 267] width 145 height 12
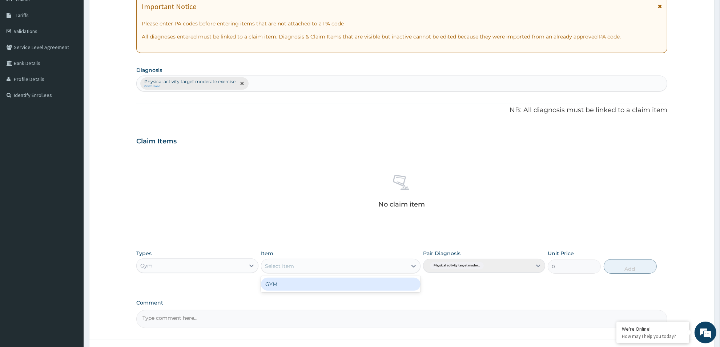
click at [357, 286] on div "GYM" at bounding box center [340, 284] width 159 height 13
click at [357, 286] on div "Types Gym Item option GYM focused, 1 of 1. 1 result available. Use Up and Down …" at bounding box center [401, 267] width 531 height 42
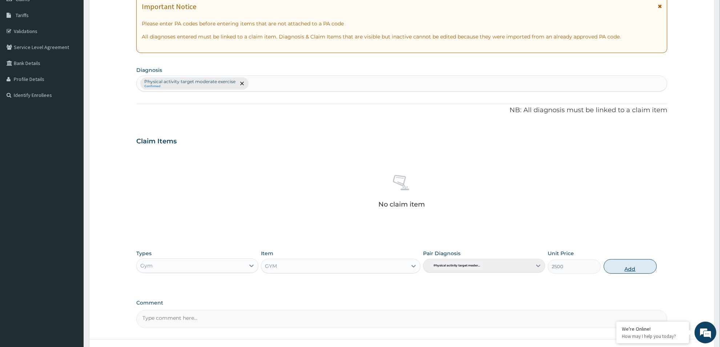
click at [617, 272] on button "Add" at bounding box center [630, 266] width 53 height 15
type input "0"
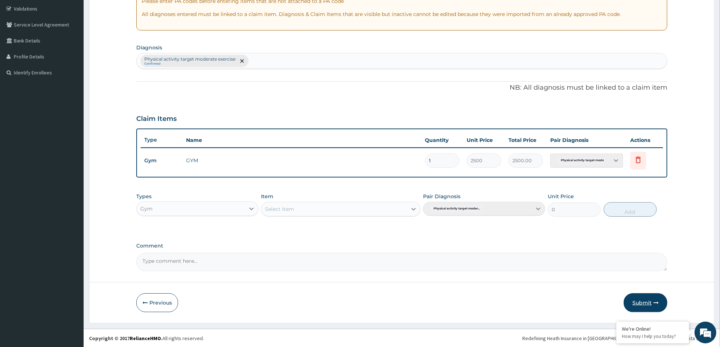
click at [638, 305] on button "Submit" at bounding box center [646, 303] width 44 height 19
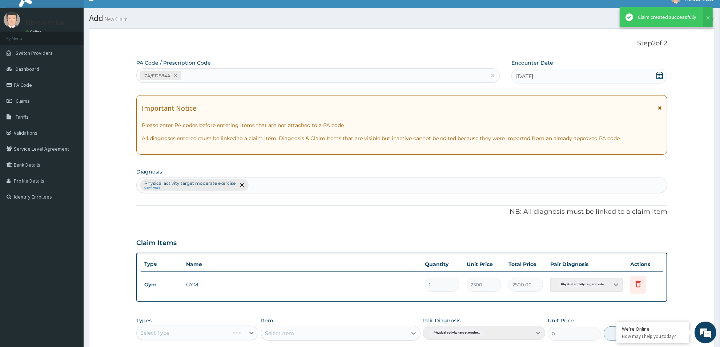
scroll to position [134, 0]
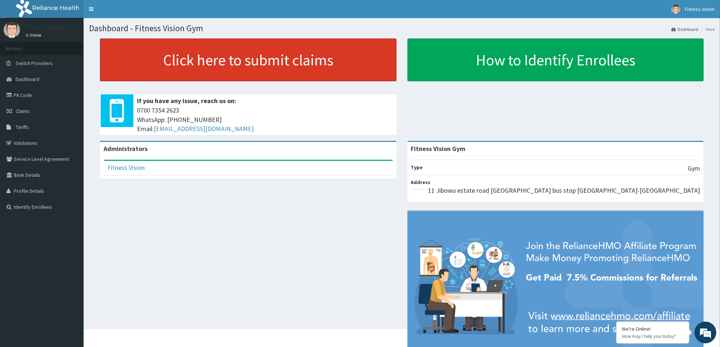
click at [201, 48] on link "Click here to submit claims" at bounding box center [248, 60] width 297 height 43
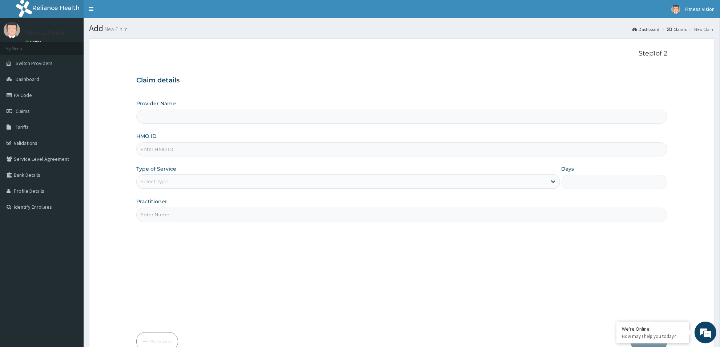
type input "Fitness Vision Gym"
type input "1"
click at [168, 149] on input "HMO ID" at bounding box center [401, 149] width 531 height 14
type input "wkp/10098/a"
click at [174, 221] on input "Practitioner" at bounding box center [401, 215] width 531 height 14
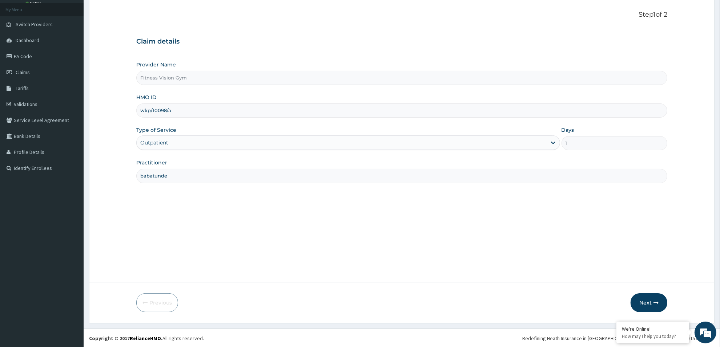
scroll to position [39, 0]
type input "babatunde"
click at [654, 303] on icon "button" at bounding box center [655, 302] width 5 height 5
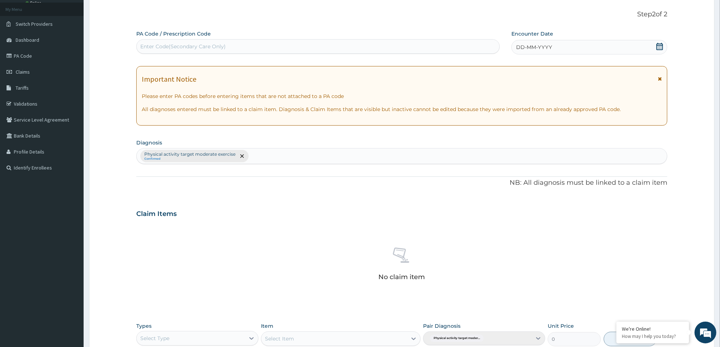
drag, startPoint x: 222, startPoint y: 39, endPoint x: 222, endPoint y: 44, distance: 5.5
click at [222, 43] on div "PA Code / Prescription Code Enter Code(Secondary Care Only)" at bounding box center [317, 42] width 363 height 24
click at [210, 48] on div "Enter Code(Secondary Care Only)" at bounding box center [182, 46] width 85 height 7
type input "PA/F8124B"
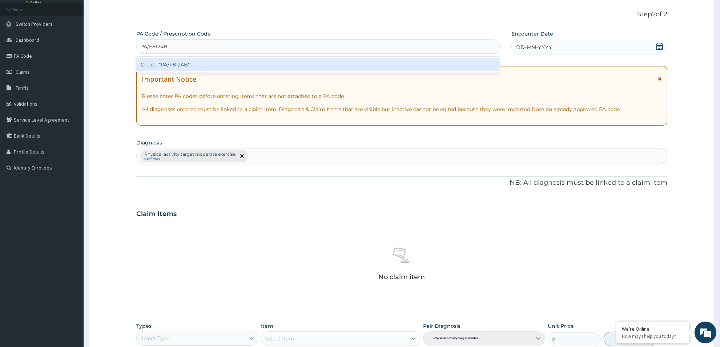
click at [201, 68] on div "Create "PA/F8124B"" at bounding box center [317, 64] width 363 height 13
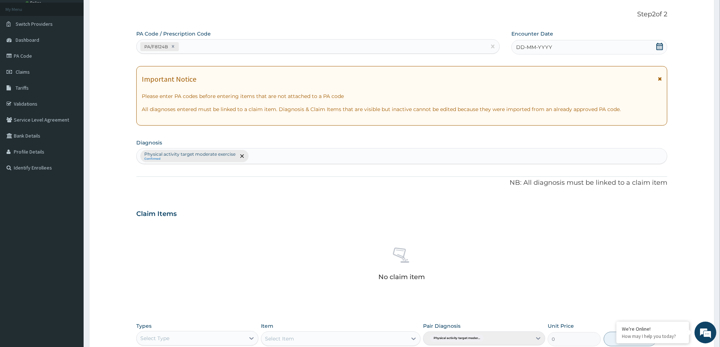
click at [659, 44] on icon at bounding box center [659, 46] width 7 height 7
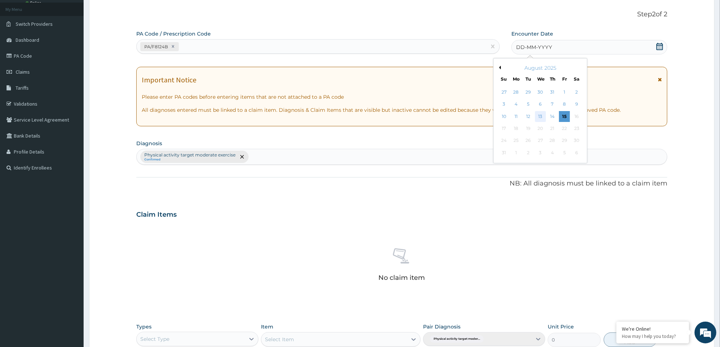
click at [541, 117] on div "13" at bounding box center [540, 116] width 11 height 11
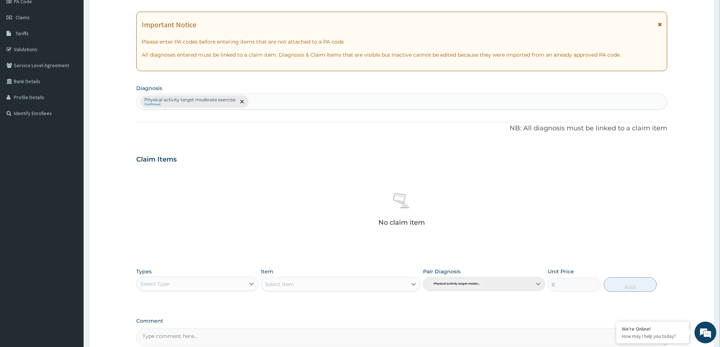
scroll to position [112, 0]
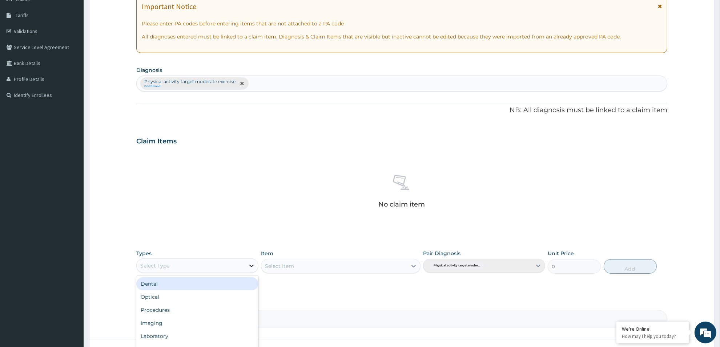
click at [246, 265] on div at bounding box center [251, 265] width 13 height 13
type input "gym"
click at [251, 280] on div "Gym" at bounding box center [197, 284] width 122 height 13
click at [312, 267] on div "Select Item" at bounding box center [333, 267] width 145 height 12
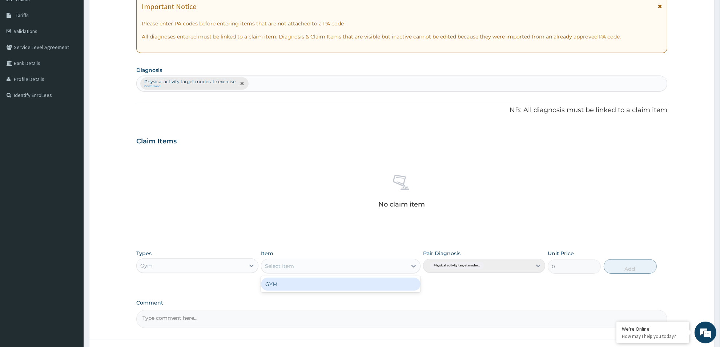
click at [311, 280] on div "GYM" at bounding box center [340, 284] width 159 height 13
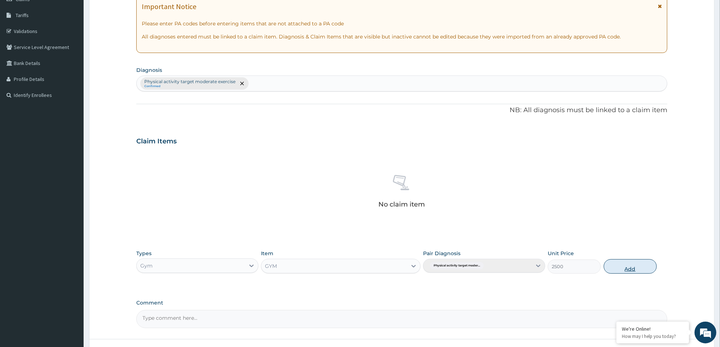
click at [624, 267] on button "Add" at bounding box center [630, 266] width 53 height 15
type input "0"
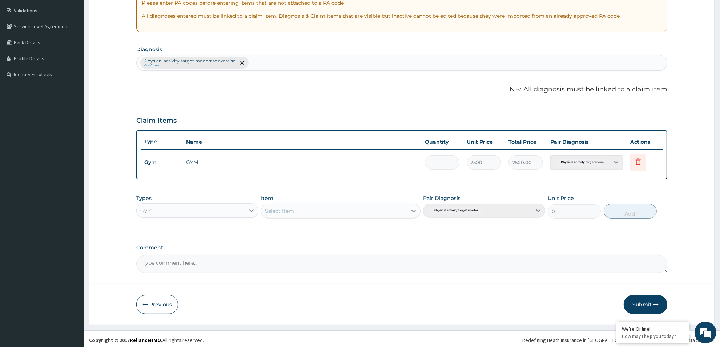
scroll to position [134, 0]
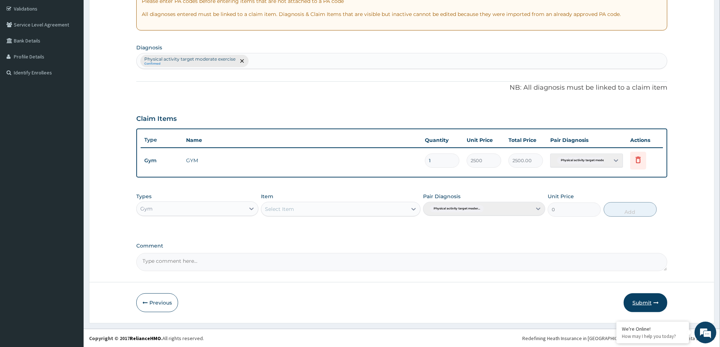
click at [642, 300] on button "Submit" at bounding box center [646, 303] width 44 height 19
click at [642, 300] on div "Step 2 of 2 PA Code / Prescription Code PA/F8124B Encounter Date 13-08-2025 Imp…" at bounding box center [401, 113] width 625 height 419
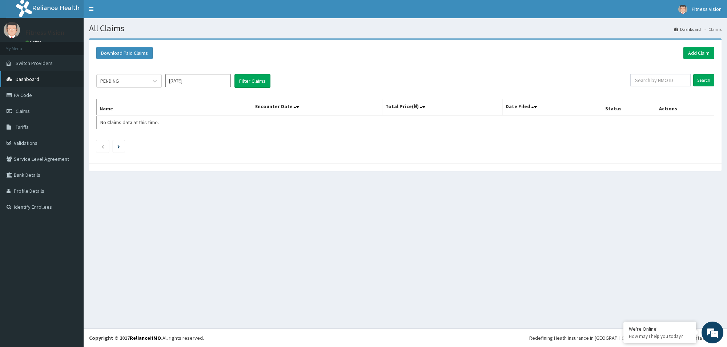
click at [35, 77] on span "Dashboard" at bounding box center [28, 79] width 24 height 7
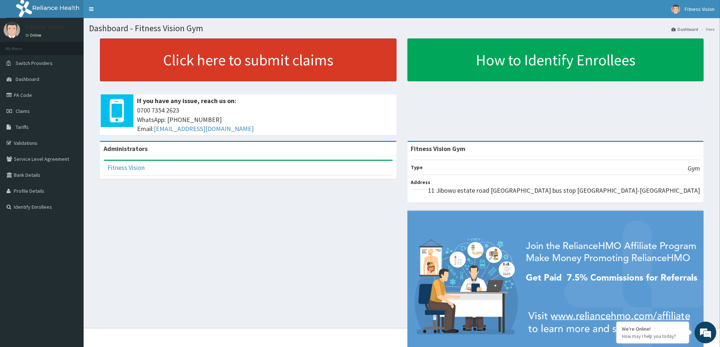
click at [261, 64] on link "Click here to submit claims" at bounding box center [248, 60] width 297 height 43
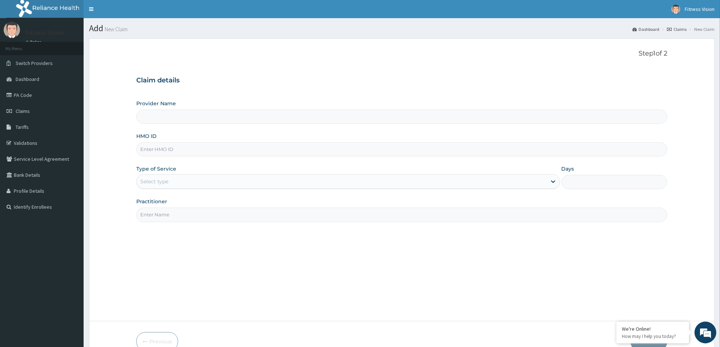
type input "Fitness Vision Gym"
type input "1"
click at [167, 153] on input "HMO ID" at bounding box center [401, 149] width 531 height 14
type input "apq/10004/a"
click at [161, 214] on input "Practitioner" at bounding box center [401, 215] width 531 height 14
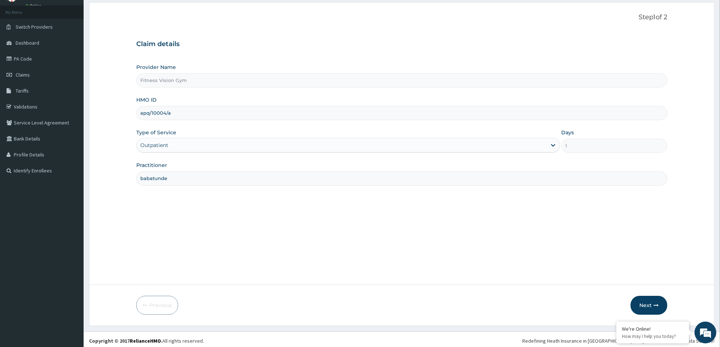
scroll to position [39, 0]
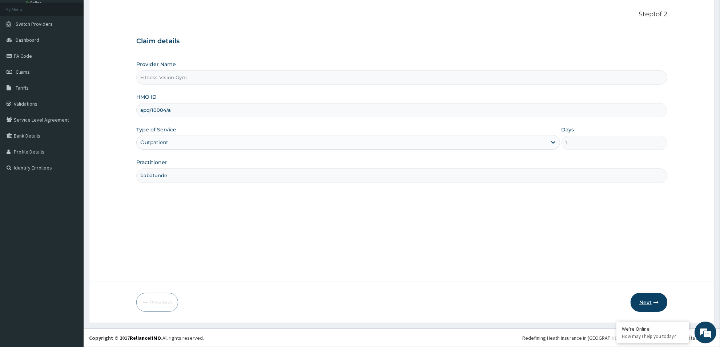
type input "babatunde"
click at [654, 301] on icon "button" at bounding box center [655, 302] width 5 height 5
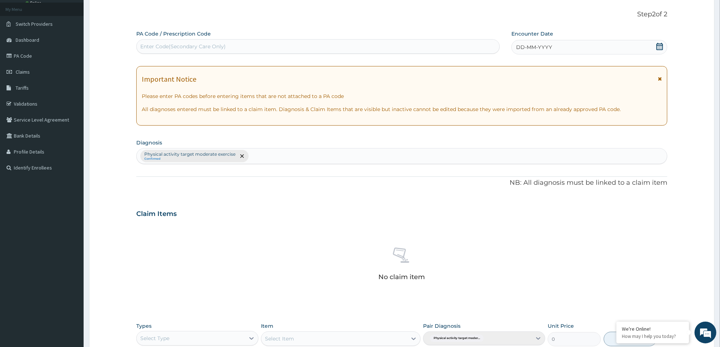
click at [221, 44] on div "Enter Code(Secondary Care Only)" at bounding box center [182, 46] width 85 height 7
type input "PA/70ECD9"
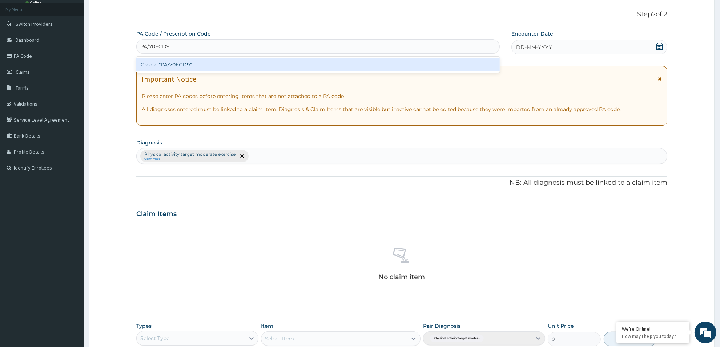
click at [199, 66] on div "Create "PA/70ECD9"" at bounding box center [317, 64] width 363 height 13
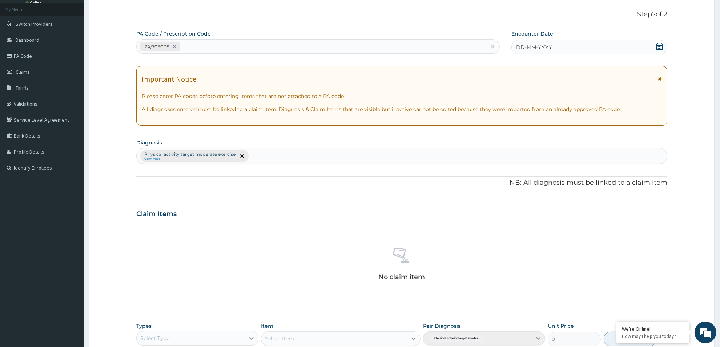
click at [658, 44] on icon at bounding box center [659, 46] width 7 height 7
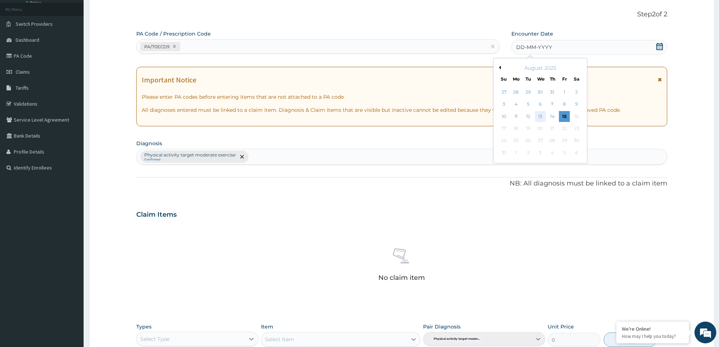
click at [539, 118] on div "13" at bounding box center [540, 116] width 11 height 11
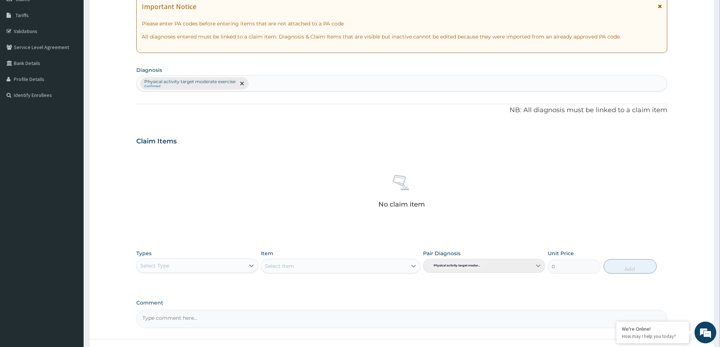
scroll to position [130, 0]
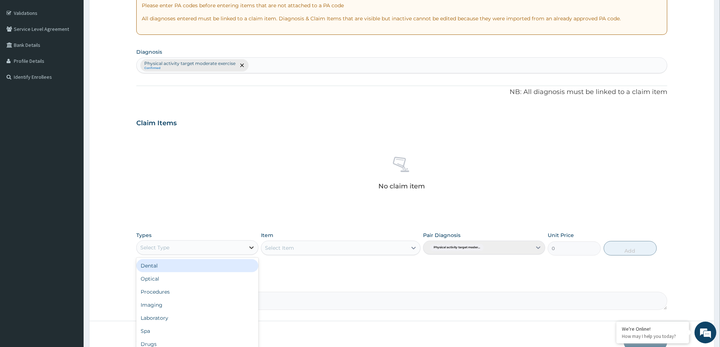
click at [251, 248] on icon at bounding box center [251, 247] width 7 height 7
type input "gym"
click at [231, 270] on div "Gym" at bounding box center [197, 265] width 122 height 13
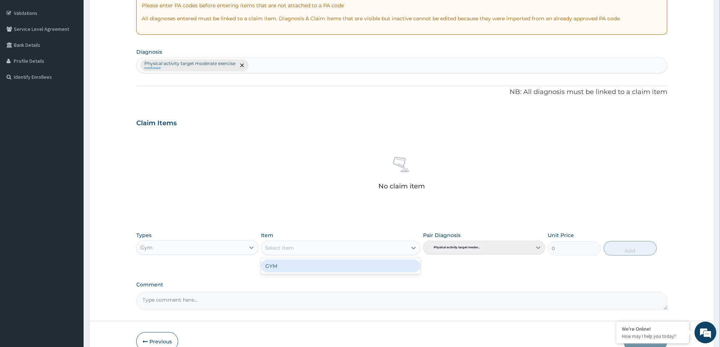
click at [307, 247] on div "Select Item" at bounding box center [333, 248] width 145 height 12
click at [300, 268] on div "GYM" at bounding box center [340, 266] width 159 height 13
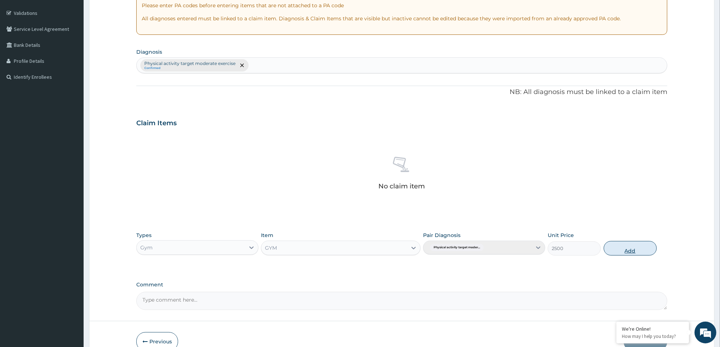
click at [635, 251] on button "Add" at bounding box center [630, 248] width 53 height 15
type input "0"
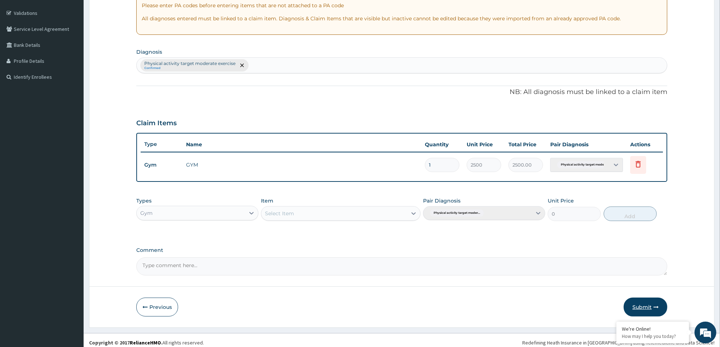
click at [640, 309] on button "Submit" at bounding box center [646, 307] width 44 height 19
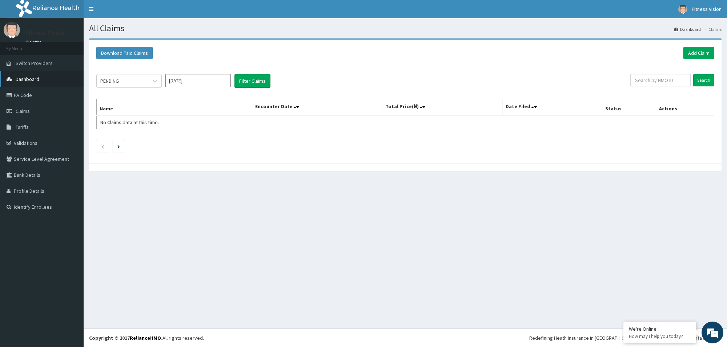
click at [31, 78] on span "Dashboard" at bounding box center [28, 79] width 24 height 7
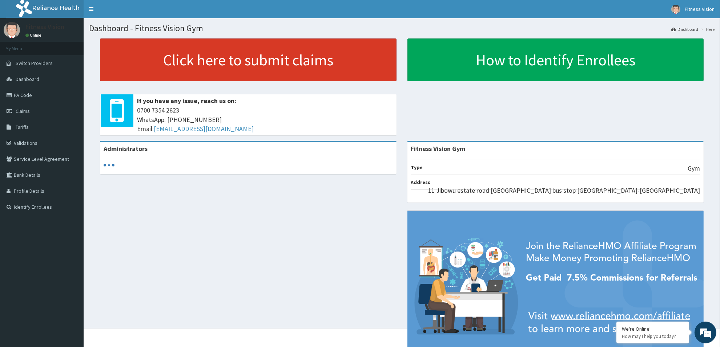
click at [174, 56] on link "Click here to submit claims" at bounding box center [248, 60] width 297 height 43
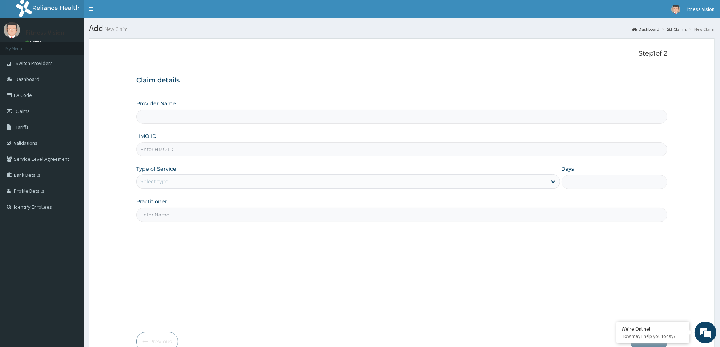
type input "Fitness Vision Gym"
type input "1"
click at [171, 151] on input "HMO ID" at bounding box center [401, 149] width 531 height 14
type input "pay/10194/b"
click at [188, 221] on input "Practitioner" at bounding box center [401, 215] width 531 height 14
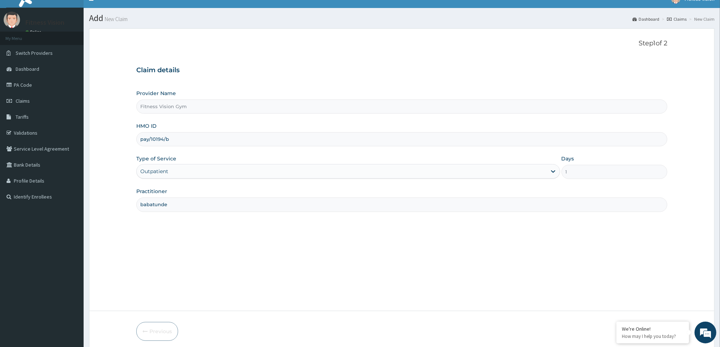
scroll to position [18, 0]
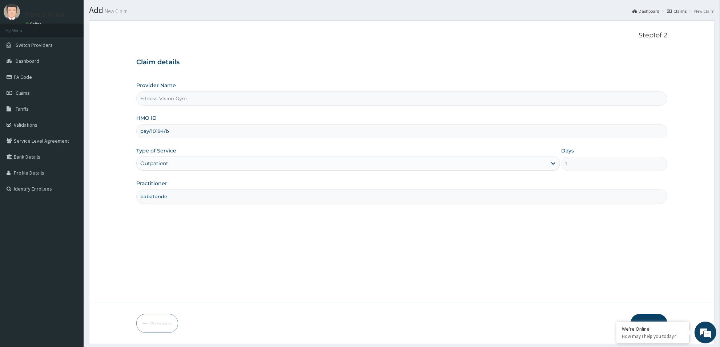
type input "babatunde"
drag, startPoint x: 711, startPoint y: 346, endPoint x: 716, endPoint y: 343, distance: 5.7
click at [716, 344] on section "Step 1 of 2 Claim details Provider Name Fitness Vision Gym HMO ID pay/10194/b T…" at bounding box center [402, 182] width 636 height 335
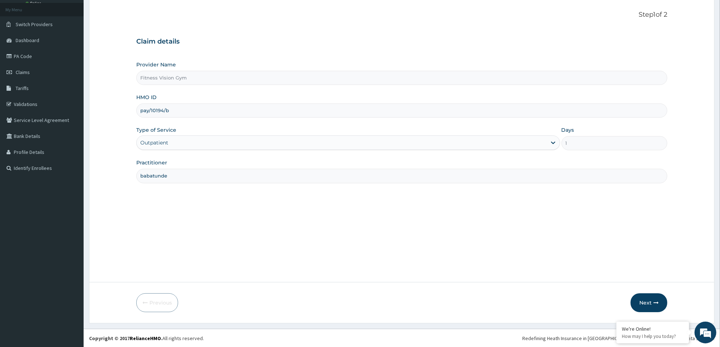
scroll to position [39, 0]
click at [650, 309] on button "Next" at bounding box center [648, 302] width 37 height 19
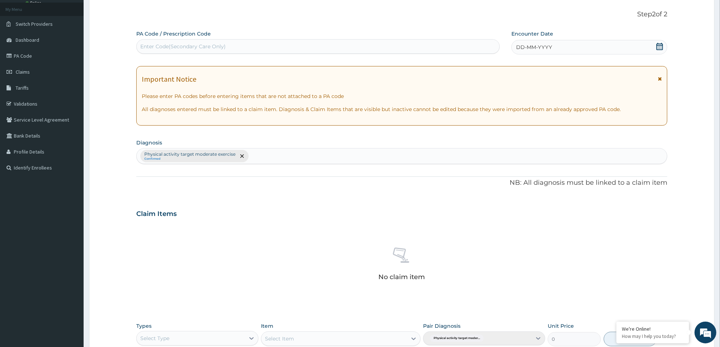
click at [216, 43] on div "Enter Code(Secondary Care Only)" at bounding box center [182, 46] width 85 height 7
type input "PA/DFF846"
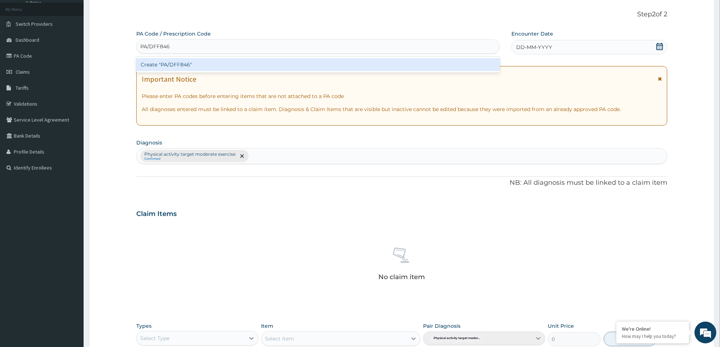
click at [207, 68] on div "Create "PA/DFF846"" at bounding box center [317, 64] width 363 height 13
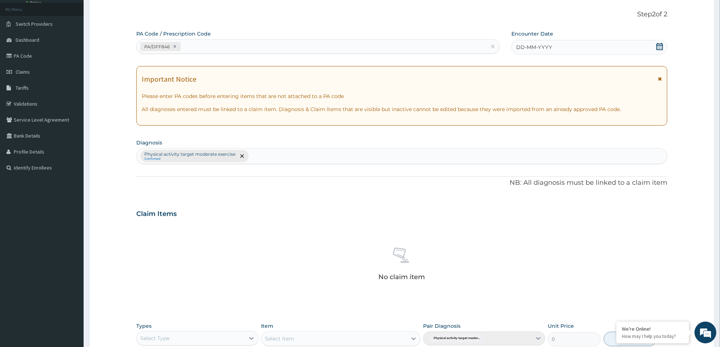
click at [657, 46] on icon at bounding box center [659, 46] width 7 height 7
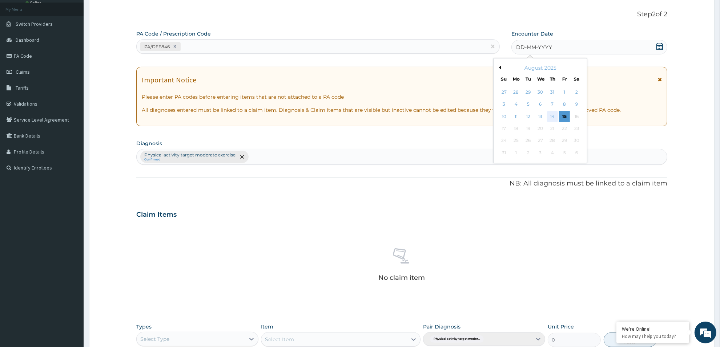
click at [548, 117] on div "14" at bounding box center [552, 116] width 11 height 11
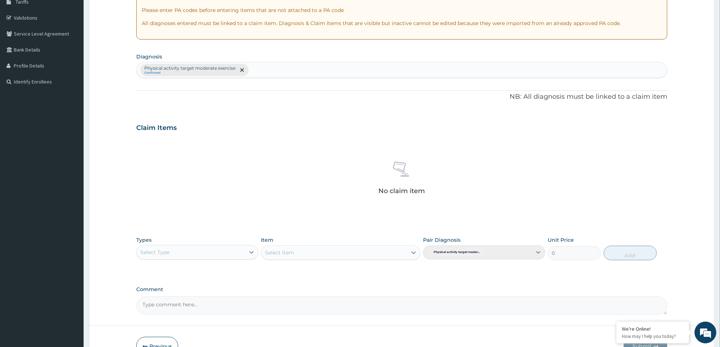
scroll to position [130, 0]
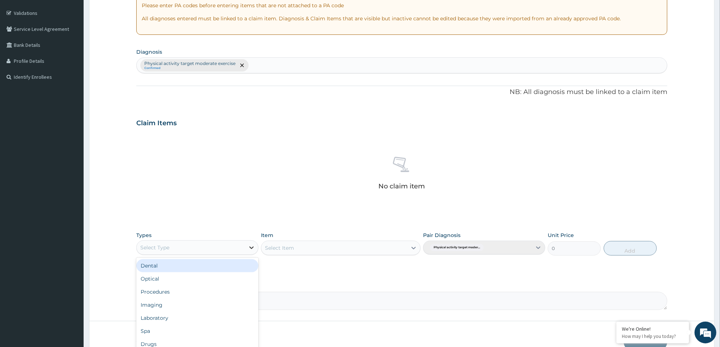
click at [249, 246] on icon at bounding box center [251, 247] width 7 height 7
type input "gy"
click at [239, 269] on div "Gym" at bounding box center [197, 265] width 122 height 13
click at [330, 249] on div "Select Item" at bounding box center [333, 248] width 145 height 12
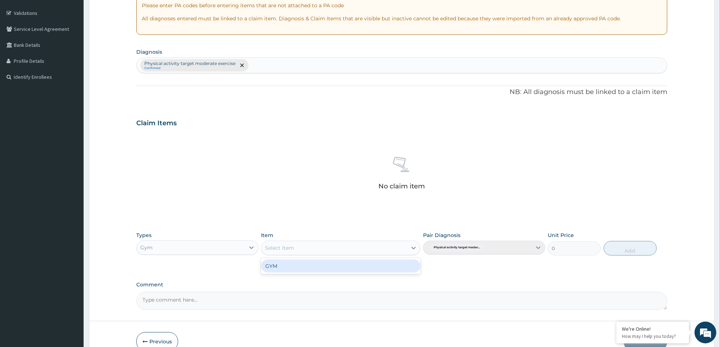
click at [334, 271] on div "GYM" at bounding box center [340, 266] width 159 height 13
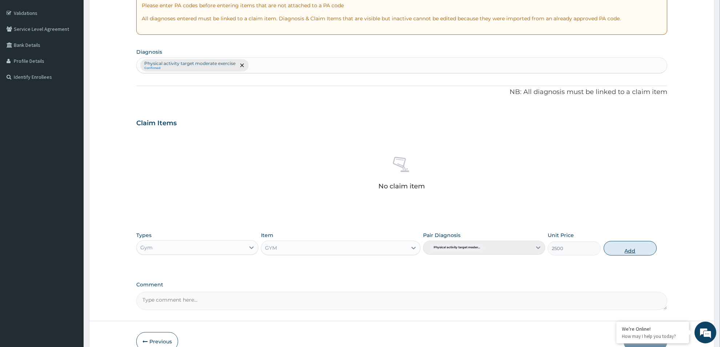
click at [622, 248] on button "Add" at bounding box center [630, 248] width 53 height 15
type input "0"
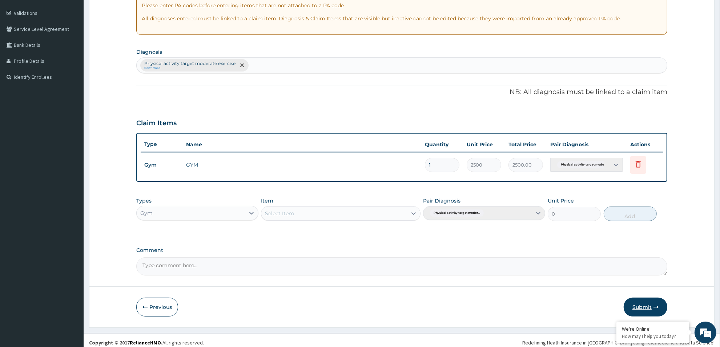
click at [636, 311] on button "Submit" at bounding box center [646, 307] width 44 height 19
click at [636, 311] on div "Step 2 of 2 PA Code / Prescription Code PA/DFF846 Encounter Date 14-08-2025 Imp…" at bounding box center [401, 117] width 625 height 419
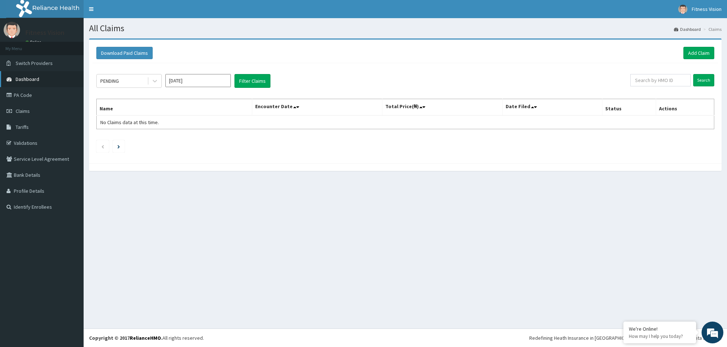
click at [53, 76] on link "Dashboard" at bounding box center [42, 79] width 84 height 16
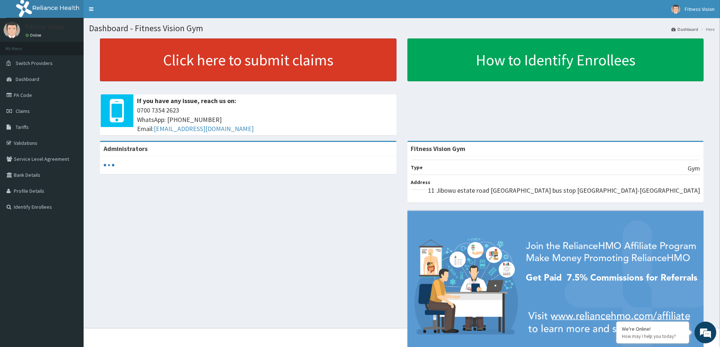
click at [226, 48] on link "Click here to submit claims" at bounding box center [248, 60] width 297 height 43
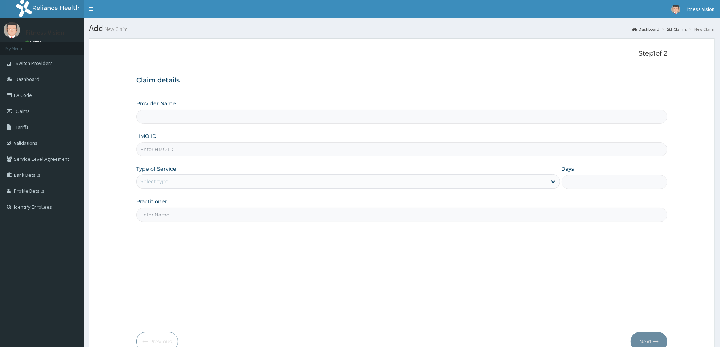
type input "Fitness Vision Gym"
type input "1"
click at [194, 154] on input "HMO ID" at bounding box center [401, 149] width 531 height 14
drag, startPoint x: 194, startPoint y: 154, endPoint x: 198, endPoint y: 144, distance: 10.3
click at [198, 144] on input "HMO ID" at bounding box center [401, 149] width 531 height 14
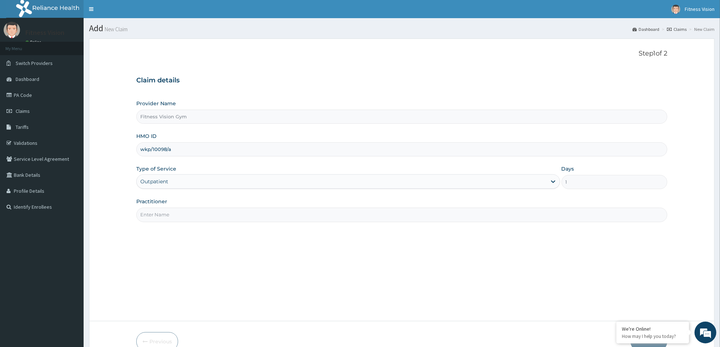
type input "wkp/10098/a"
click at [182, 215] on input "Practitioner" at bounding box center [401, 215] width 531 height 14
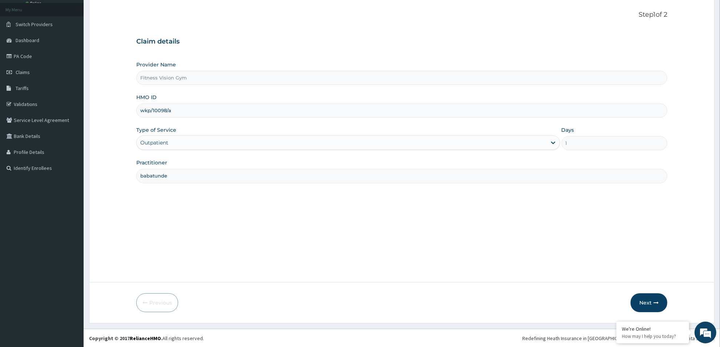
scroll to position [39, 0]
type input "babatunde"
click at [653, 302] on icon "button" at bounding box center [655, 302] width 5 height 5
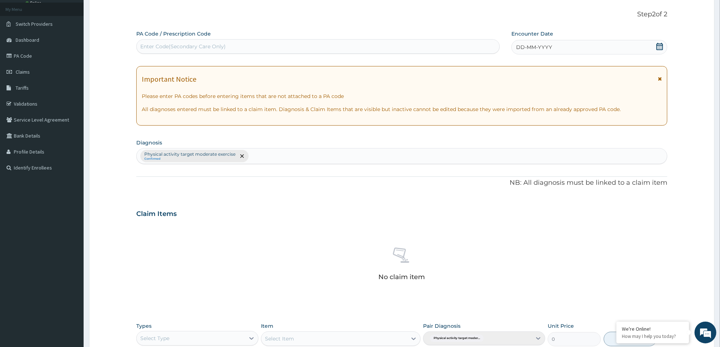
click at [275, 39] on div "Enter Code(Secondary Care Only)" at bounding box center [317, 46] width 363 height 15
type input "PA/517989"
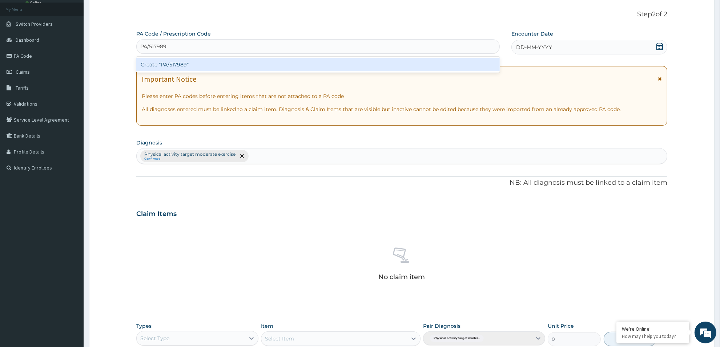
click at [216, 62] on div "Create "PA/517989"" at bounding box center [317, 64] width 363 height 13
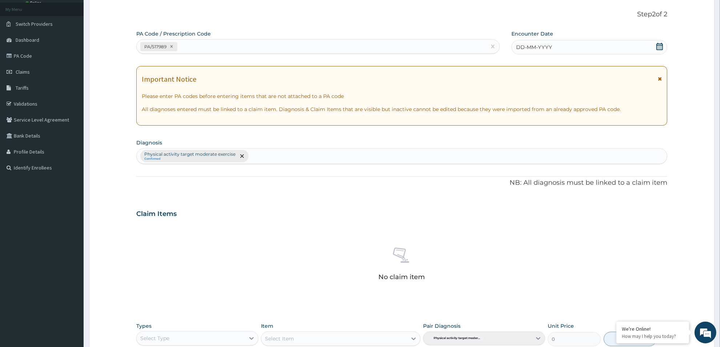
click at [657, 43] on icon at bounding box center [659, 46] width 7 height 7
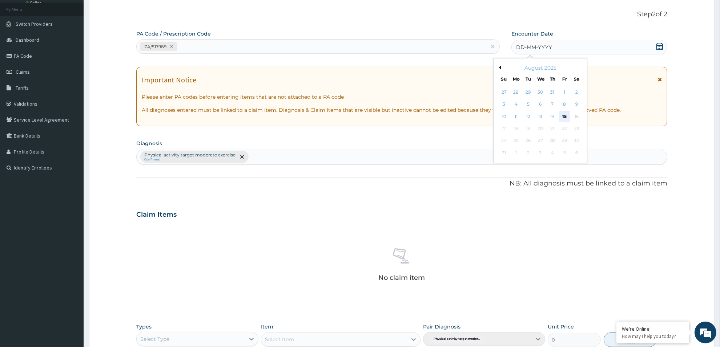
click at [569, 115] on div "15" at bounding box center [564, 116] width 11 height 11
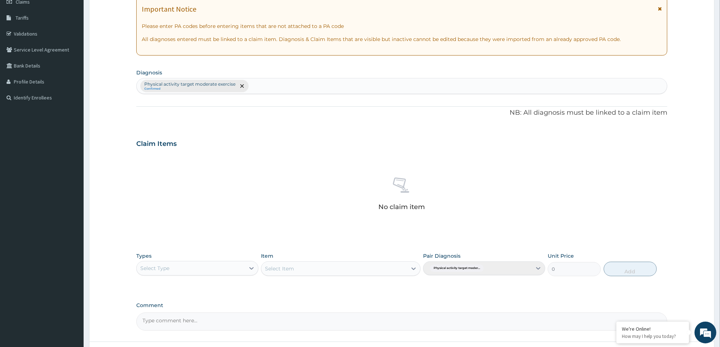
scroll to position [112, 0]
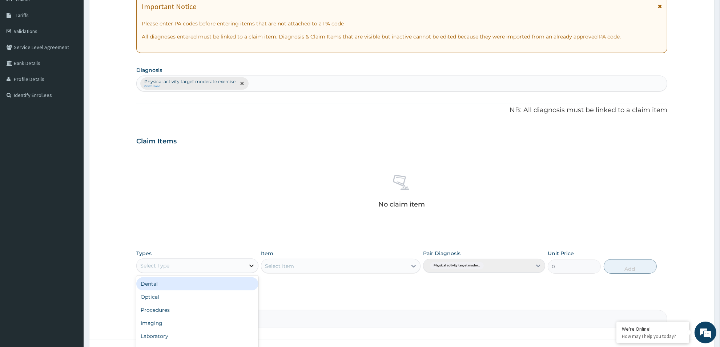
click at [250, 264] on icon at bounding box center [251, 265] width 7 height 7
type input "gym"
click at [236, 280] on div "Gym" at bounding box center [197, 284] width 122 height 13
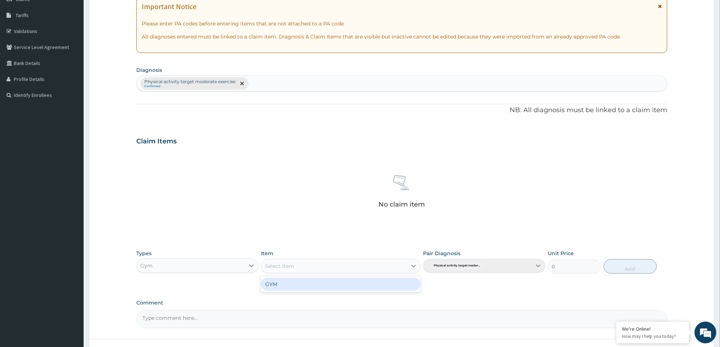
click at [285, 264] on div "Select Item" at bounding box center [279, 266] width 29 height 7
click at [284, 286] on div "GYM" at bounding box center [340, 284] width 159 height 13
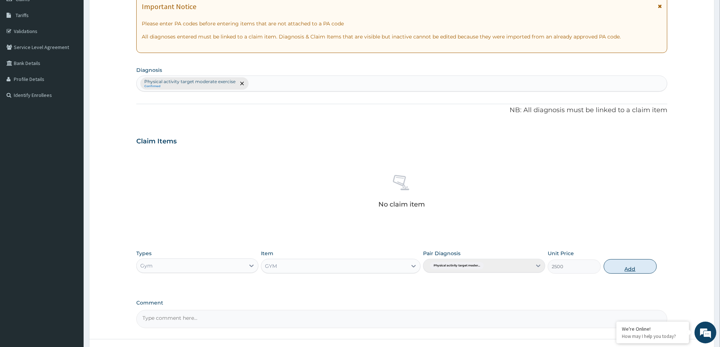
click at [637, 274] on button "Add" at bounding box center [630, 266] width 53 height 15
type input "0"
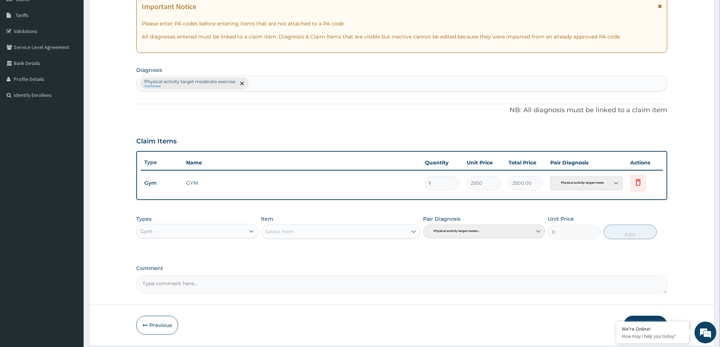
click at [652, 318] on button "Submit" at bounding box center [646, 325] width 44 height 19
